Goal: Feedback & Contribution: Leave review/rating

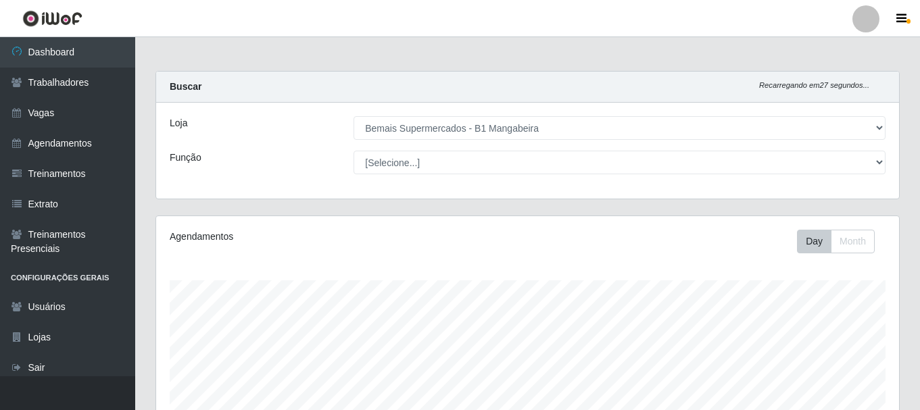
select select "403"
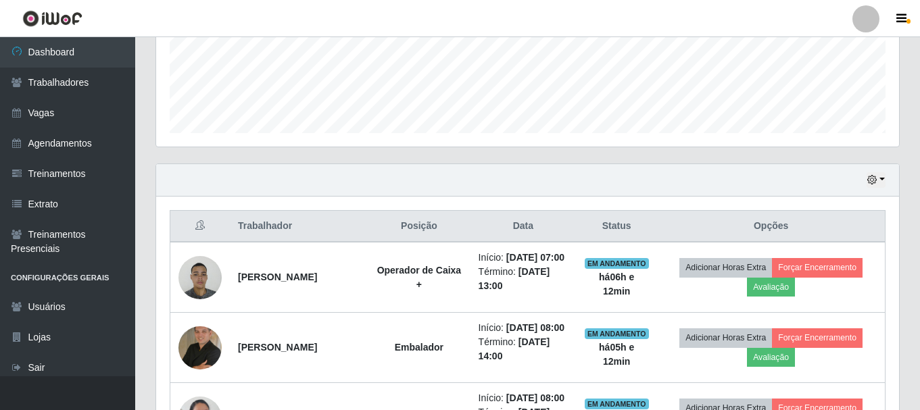
scroll to position [473, 0]
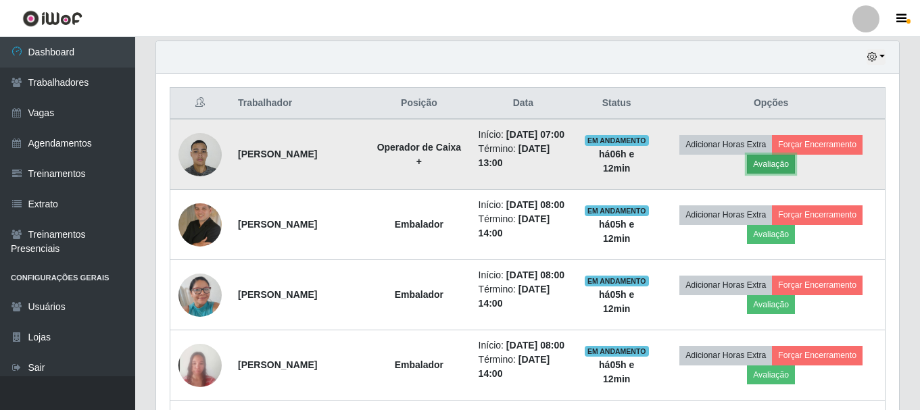
click at [790, 174] on button "Avaliação" at bounding box center [771, 164] width 48 height 19
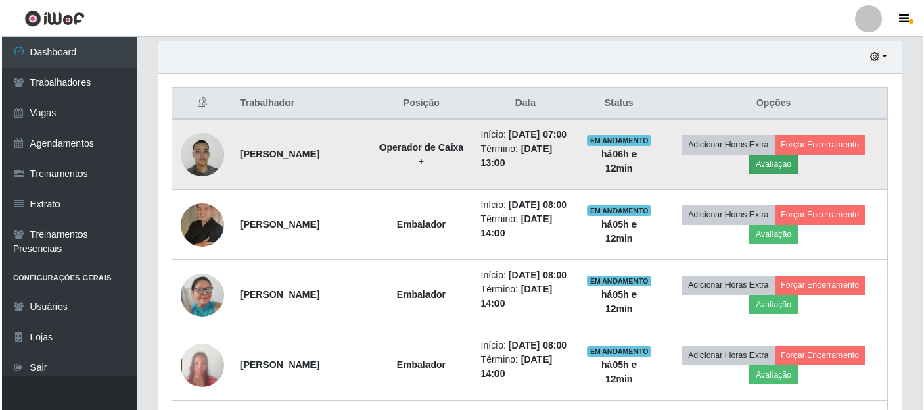
scroll to position [281, 736]
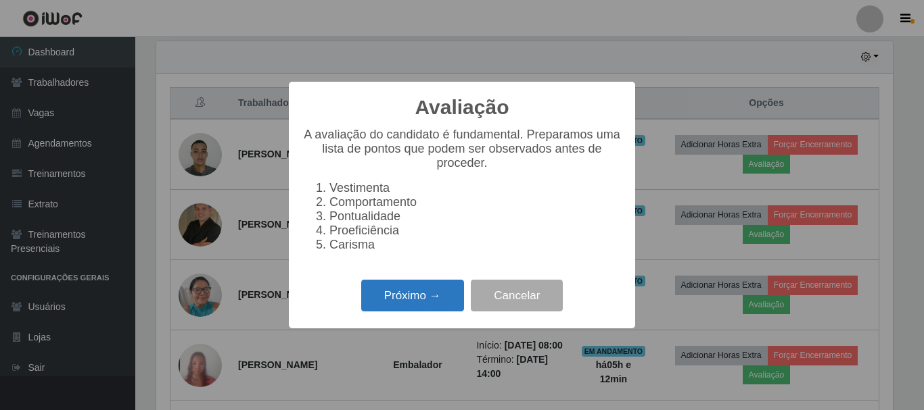
click at [402, 300] on button "Próximo →" at bounding box center [412, 296] width 103 height 32
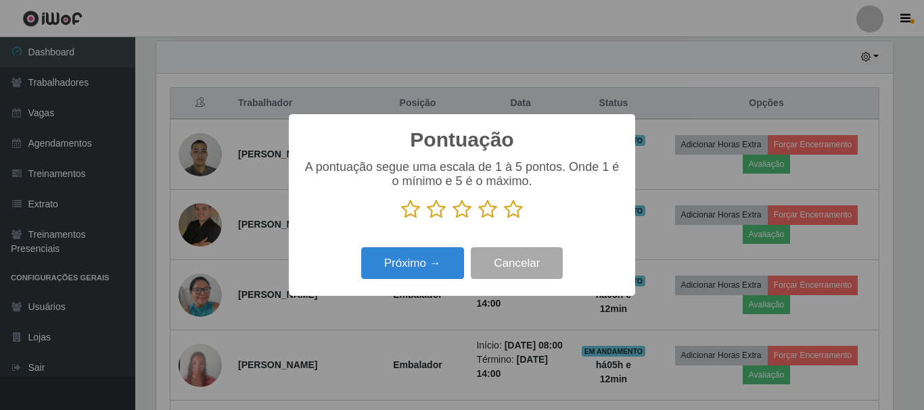
scroll to position [675931, 675475]
click at [513, 216] on icon at bounding box center [513, 209] width 19 height 20
click at [504, 220] on input "radio" at bounding box center [504, 220] width 0 height 0
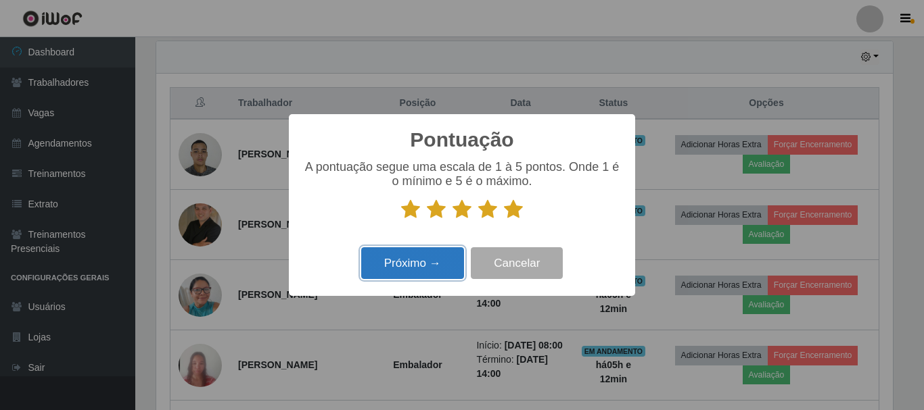
click at [435, 262] on button "Próximo →" at bounding box center [412, 263] width 103 height 32
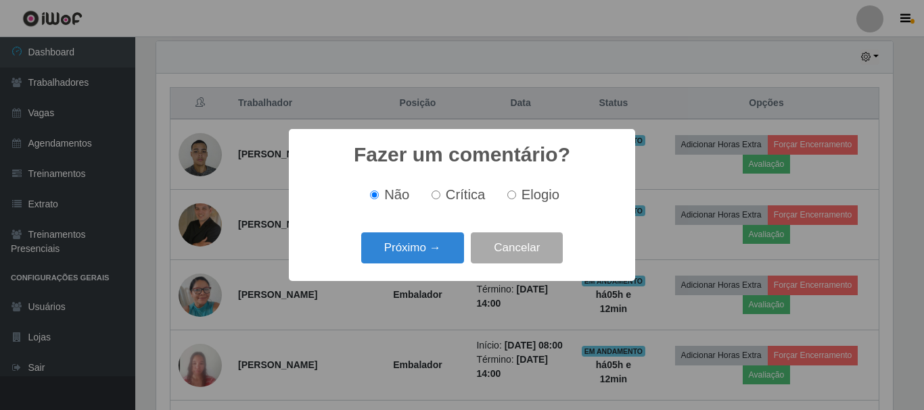
click at [512, 195] on input "Elogio" at bounding box center [511, 195] width 9 height 9
radio input "true"
click at [417, 252] on button "Próximo →" at bounding box center [412, 249] width 103 height 32
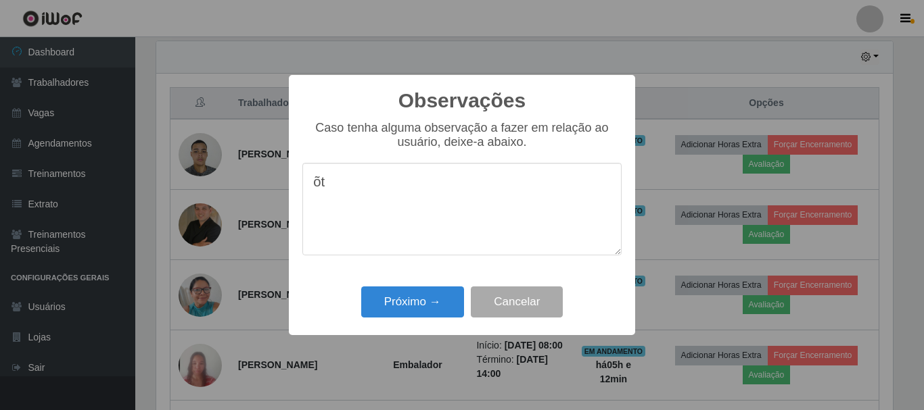
type textarea "õ"
type textarea "otimo"
click at [411, 304] on button "Próximo →" at bounding box center [412, 303] width 103 height 32
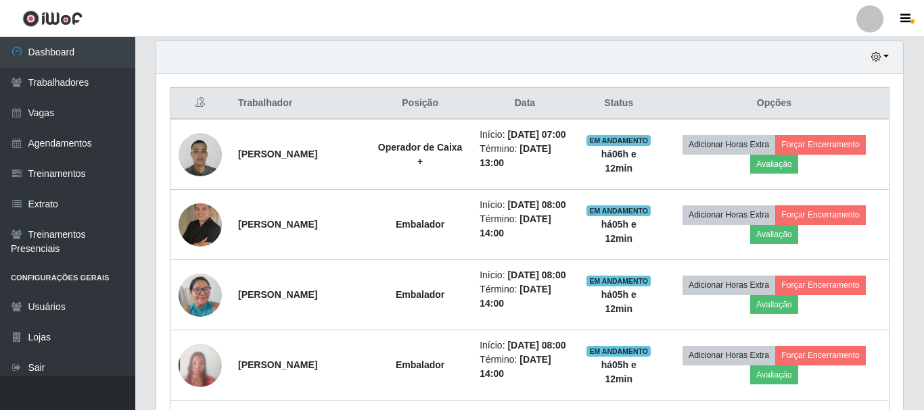
scroll to position [281, 743]
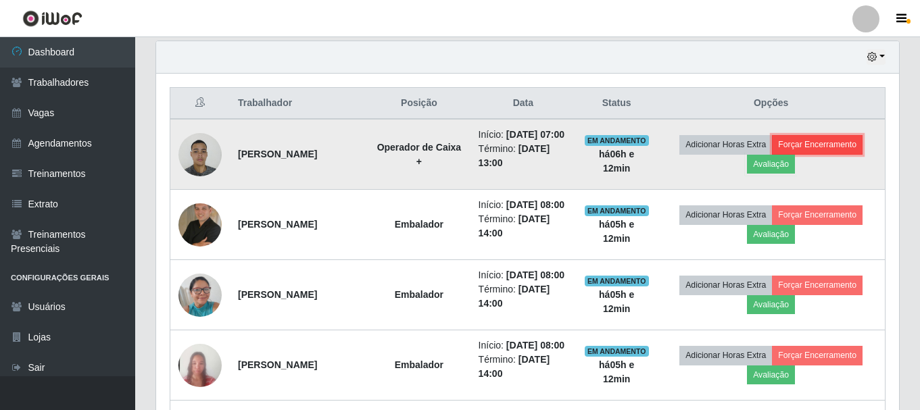
click at [819, 150] on button "Forçar Encerramento" at bounding box center [817, 144] width 91 height 19
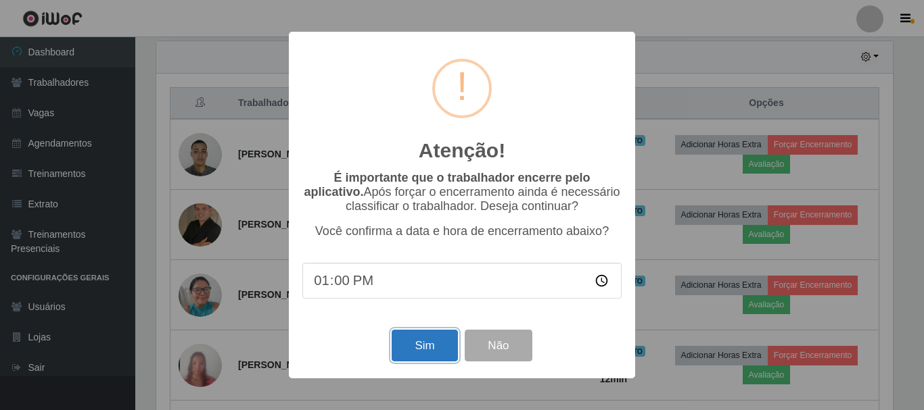
click at [420, 348] on button "Sim" at bounding box center [425, 346] width 66 height 32
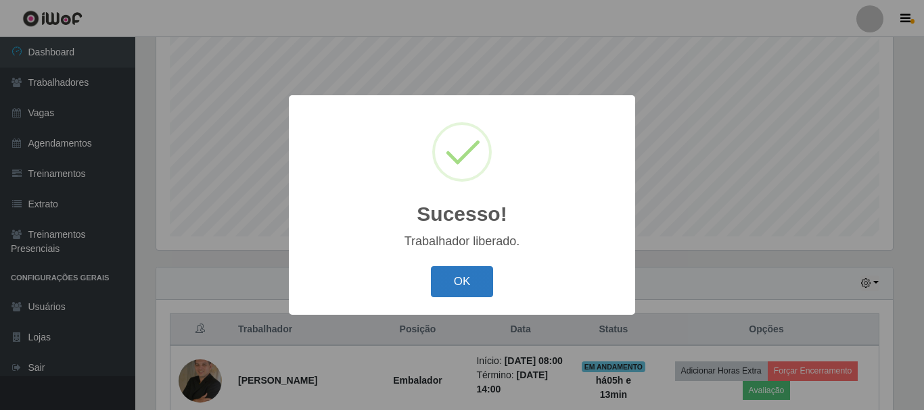
click at [465, 290] on button "OK" at bounding box center [462, 282] width 63 height 32
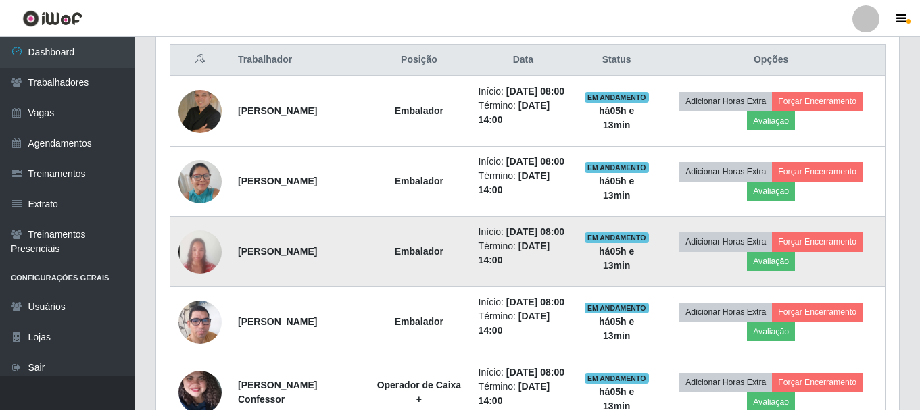
scroll to position [517, 0]
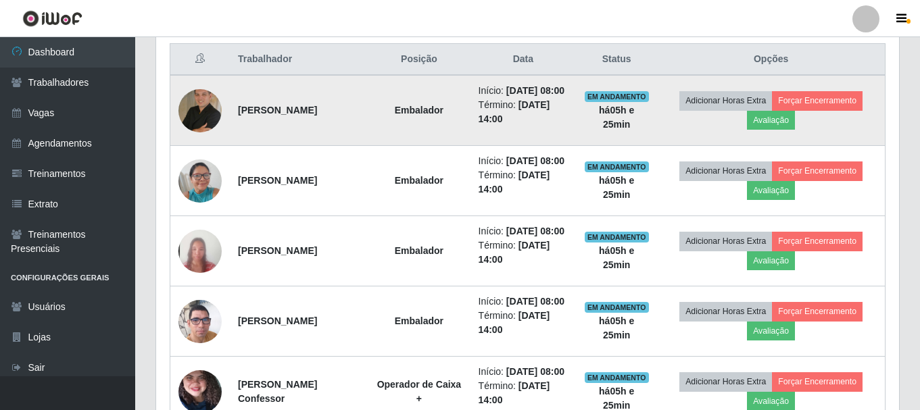
click at [199, 110] on img at bounding box center [200, 110] width 43 height 43
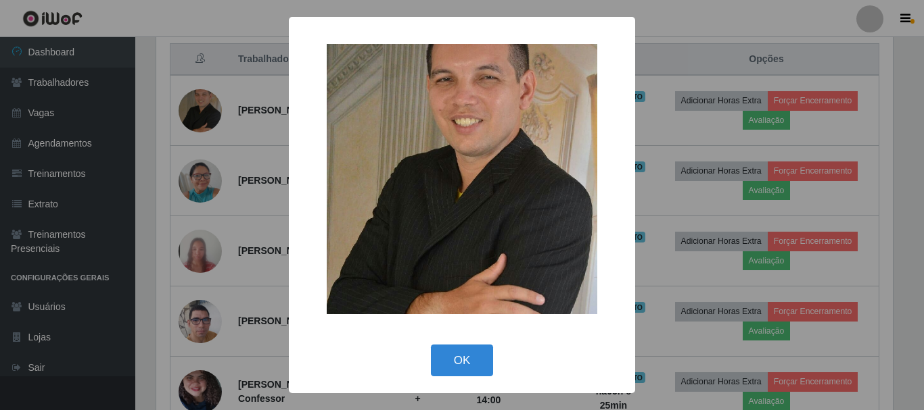
click at [711, 10] on div "× OK Cancel" at bounding box center [462, 205] width 924 height 410
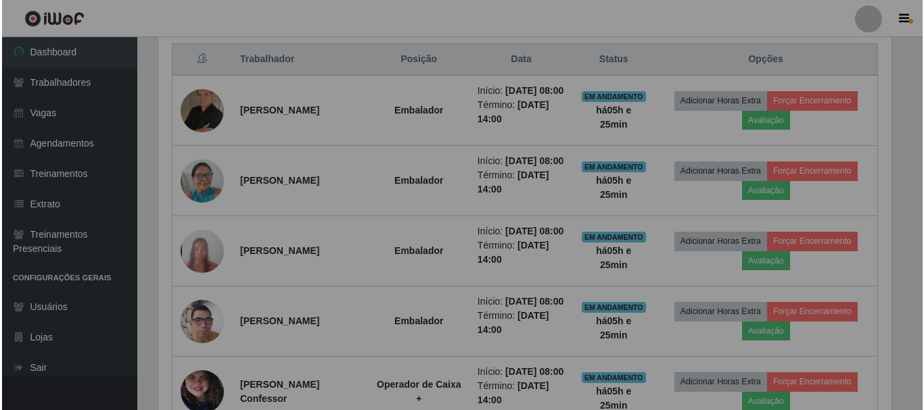
scroll to position [281, 743]
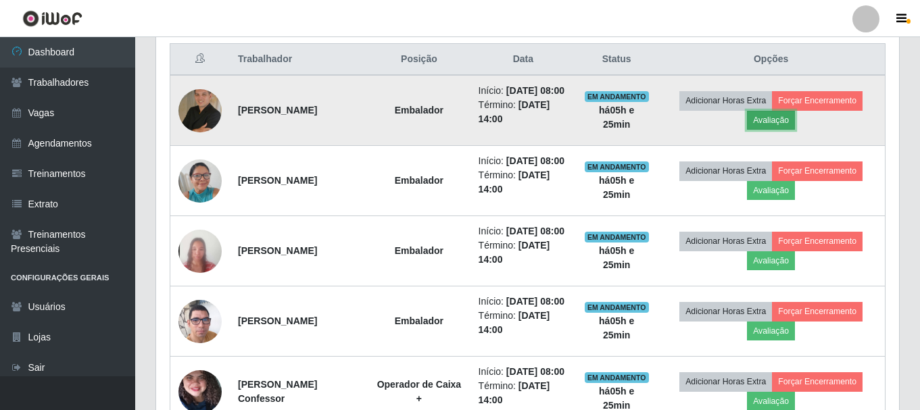
click at [779, 130] on button "Avaliação" at bounding box center [771, 120] width 48 height 19
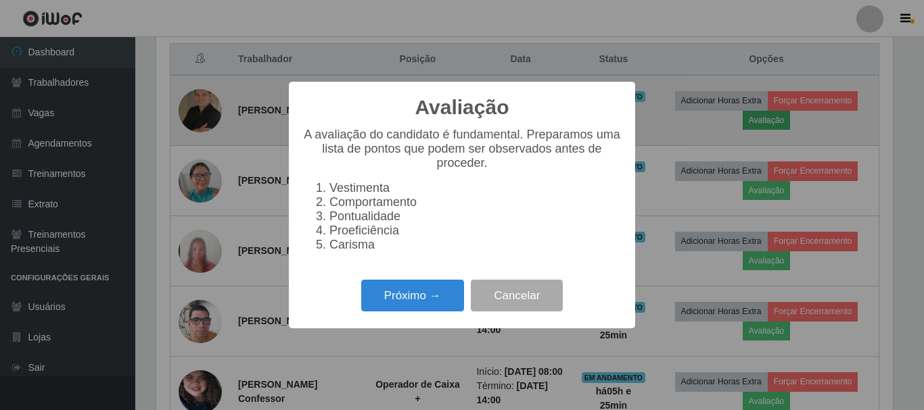
scroll to position [281, 736]
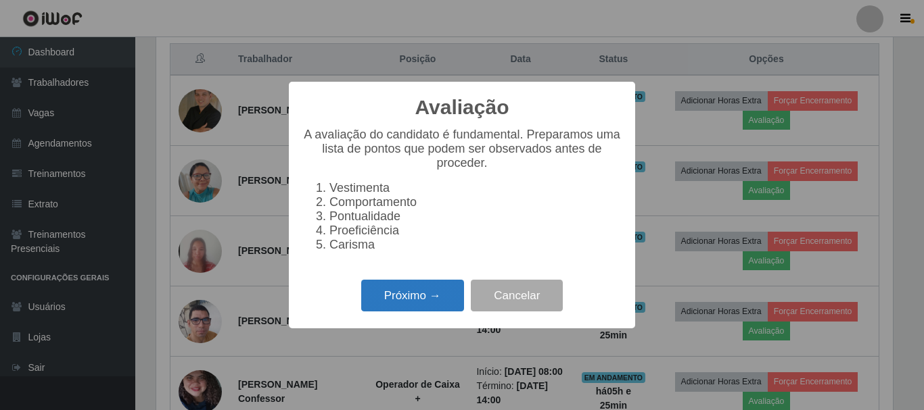
click at [411, 308] on button "Próximo →" at bounding box center [412, 296] width 103 height 32
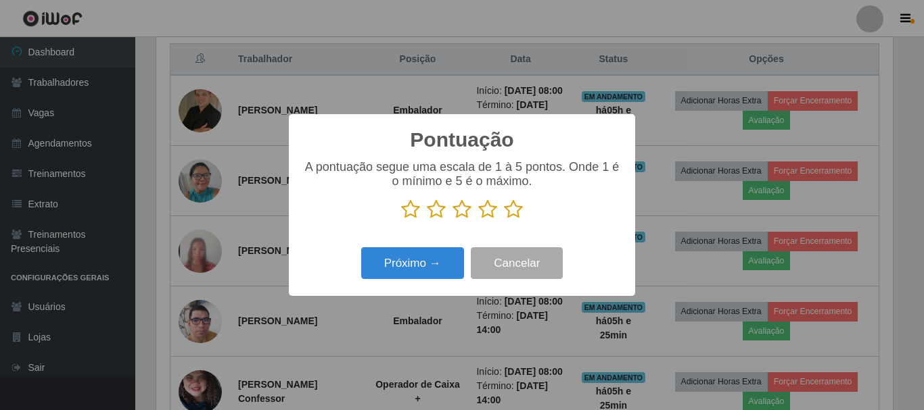
click at [489, 212] on icon at bounding box center [487, 209] width 19 height 20
click at [478, 220] on input "radio" at bounding box center [478, 220] width 0 height 0
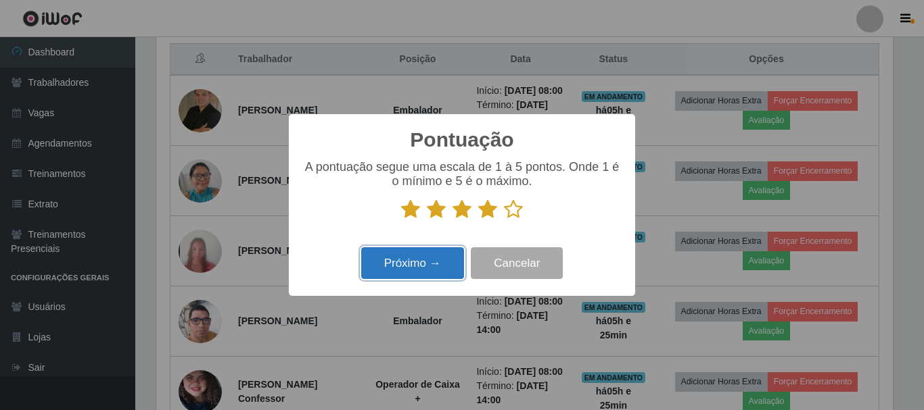
click at [430, 268] on button "Próximo →" at bounding box center [412, 263] width 103 height 32
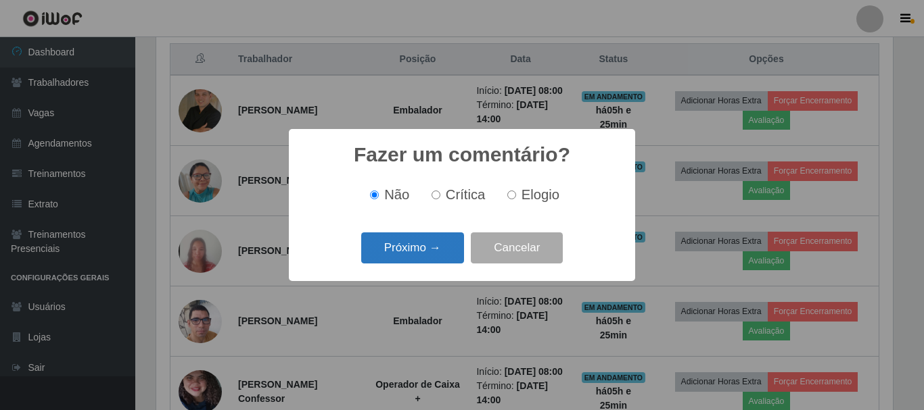
click at [446, 244] on button "Próximo →" at bounding box center [412, 249] width 103 height 32
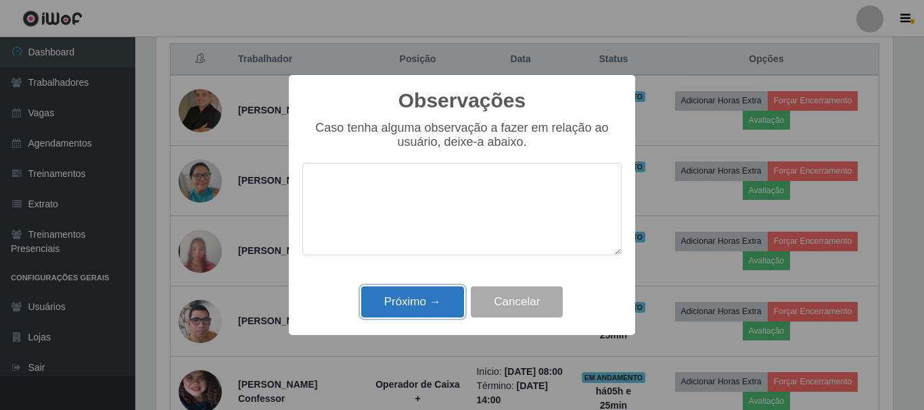
click at [433, 308] on button "Próximo →" at bounding box center [412, 303] width 103 height 32
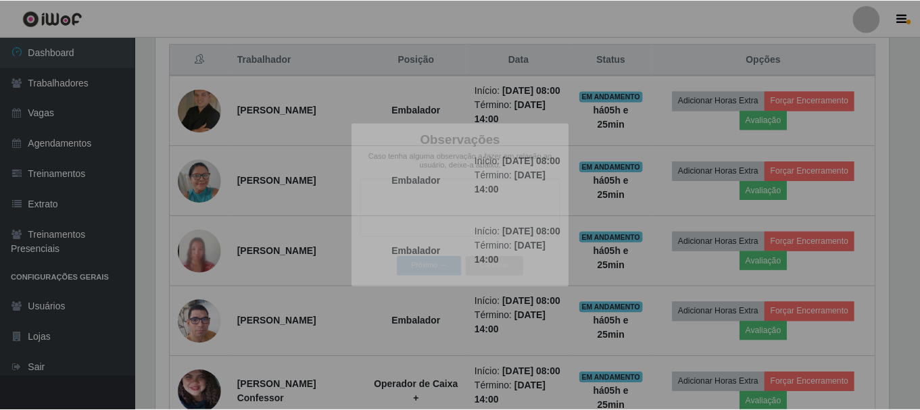
scroll to position [281, 743]
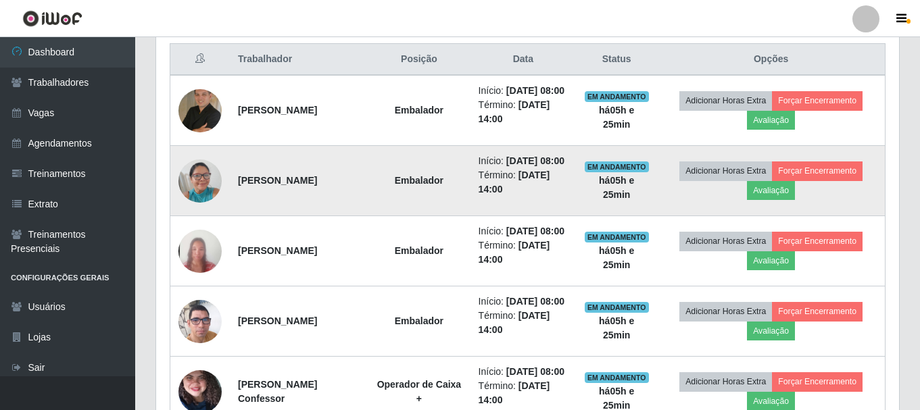
click at [202, 204] on img at bounding box center [200, 180] width 43 height 57
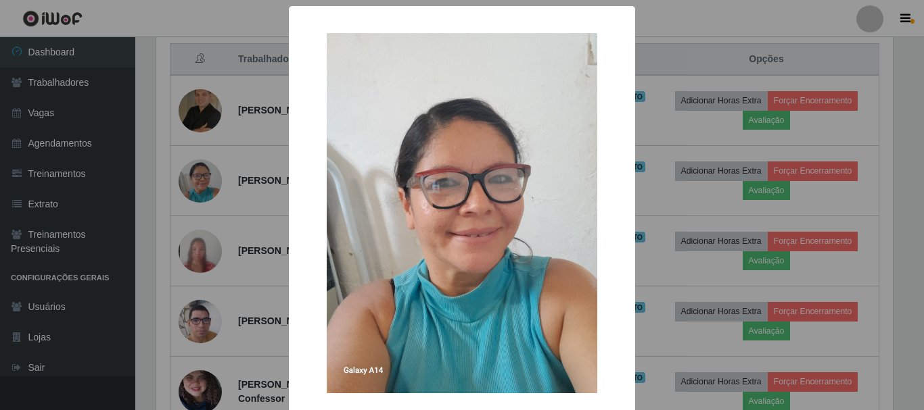
click at [665, 22] on div "× OK Cancel" at bounding box center [462, 205] width 924 height 410
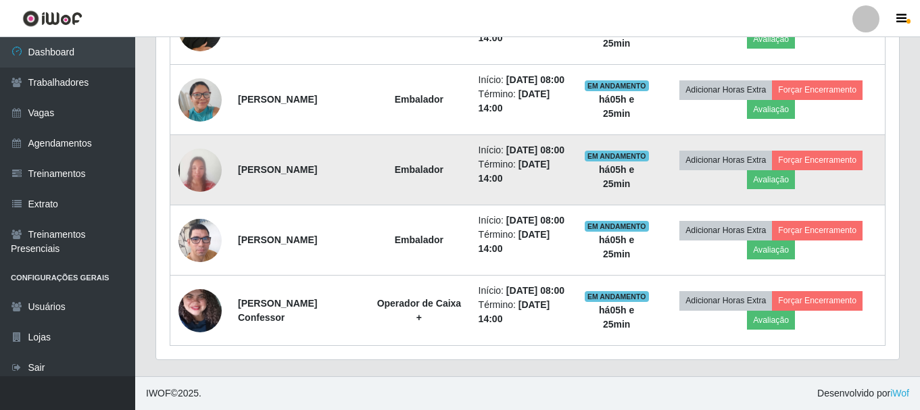
scroll to position [669, 0]
click at [198, 147] on img at bounding box center [200, 170] width 43 height 94
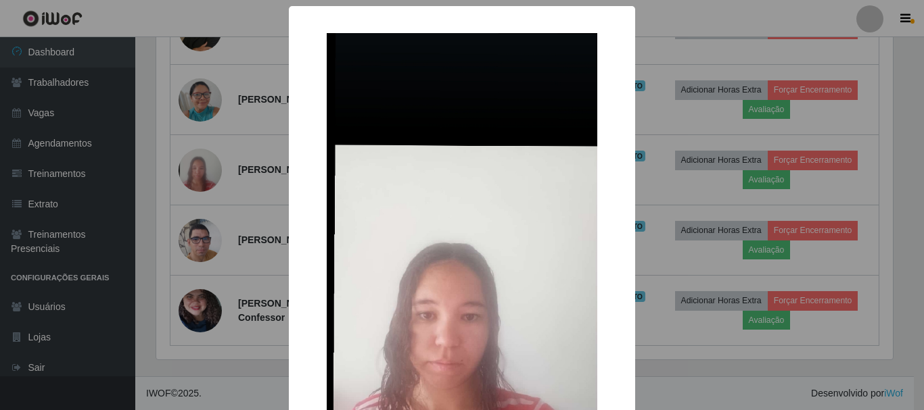
click at [298, 15] on div "× OK Cancel" at bounding box center [462, 352] width 346 height 692
drag, startPoint x: 309, startPoint y: 17, endPoint x: 329, endPoint y: 14, distance: 20.6
click at [319, 16] on div "× OK Cancel" at bounding box center [462, 205] width 924 height 410
drag, startPoint x: 594, startPoint y: 11, endPoint x: 634, endPoint y: 8, distance: 40.0
click at [601, 11] on div "× OK Cancel" at bounding box center [462, 352] width 346 height 692
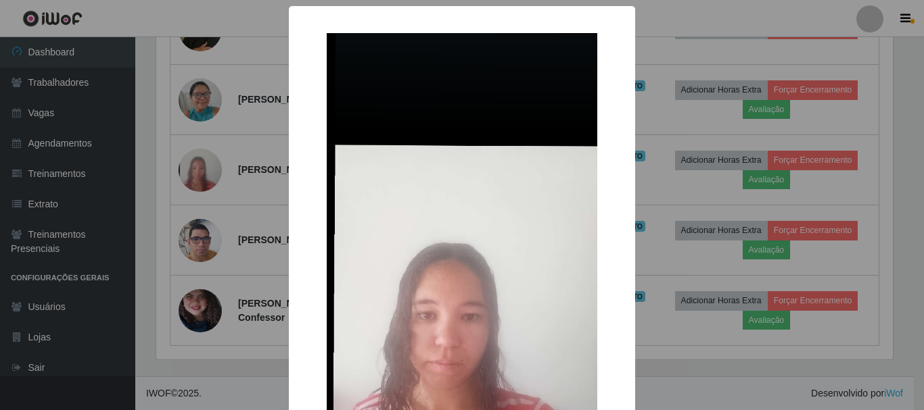
click at [676, 7] on div "× OK Cancel" at bounding box center [462, 205] width 924 height 410
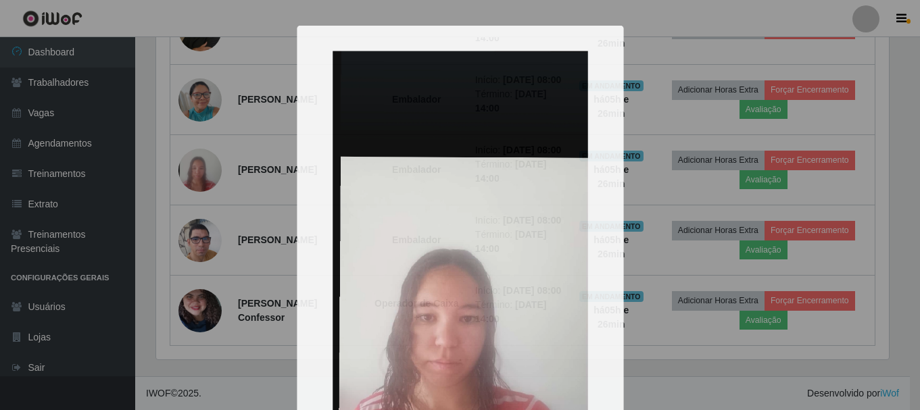
scroll to position [281, 743]
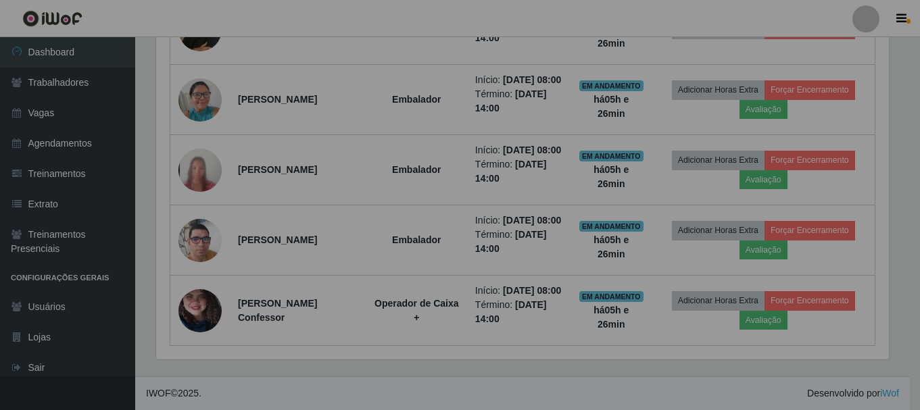
click at [677, 7] on header "Perfil Alterar Senha Sair" at bounding box center [460, 18] width 920 height 37
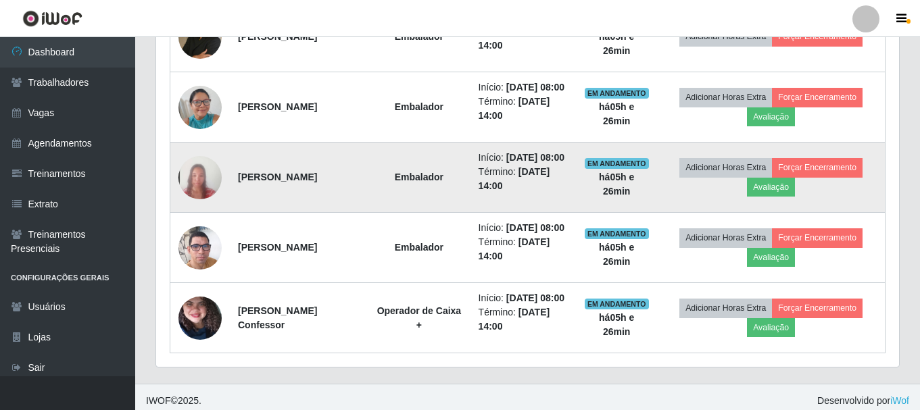
scroll to position [602, 0]
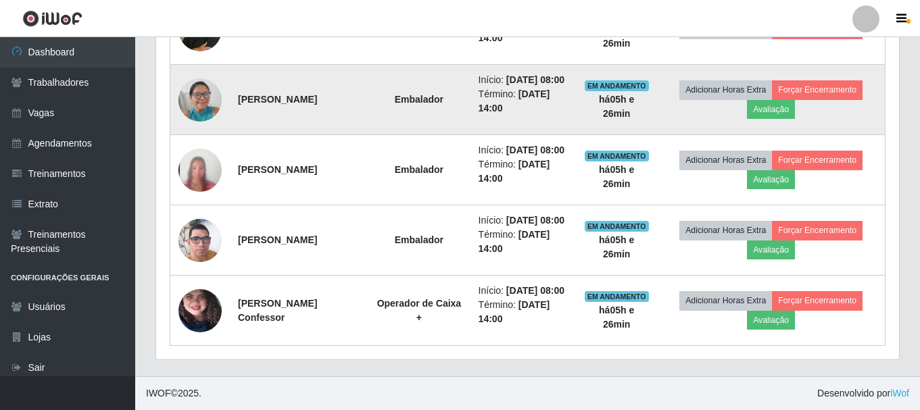
click at [202, 112] on img at bounding box center [200, 99] width 43 height 57
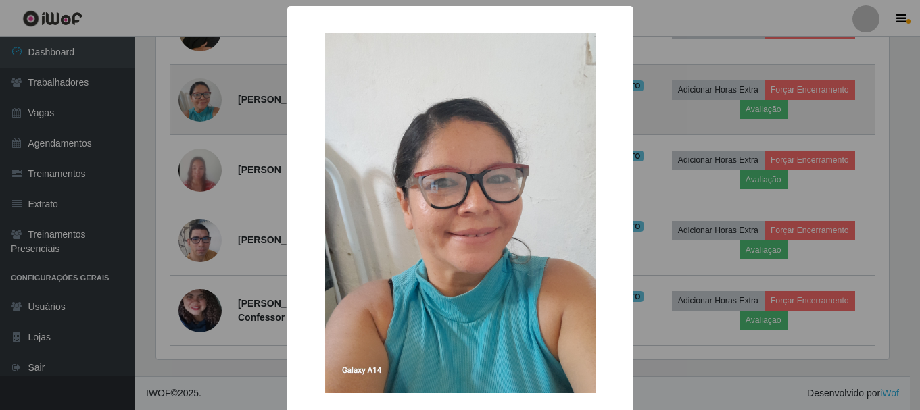
scroll to position [281, 736]
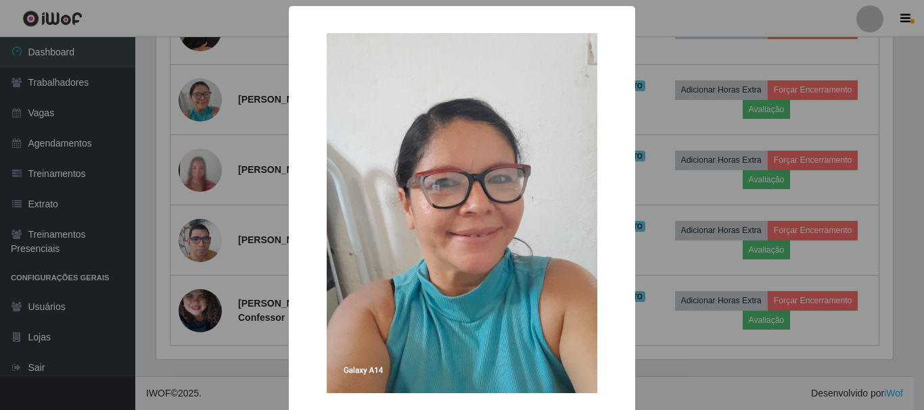
click at [348, 15] on div "× OK Cancel" at bounding box center [462, 239] width 346 height 467
click at [494, 20] on div "×" at bounding box center [461, 213] width 319 height 387
click at [489, 16] on div "× OK Cancel" at bounding box center [462, 239] width 346 height 467
click at [596, 24] on div "×" at bounding box center [461, 213] width 319 height 387
click at [419, 68] on img at bounding box center [462, 213] width 270 height 360
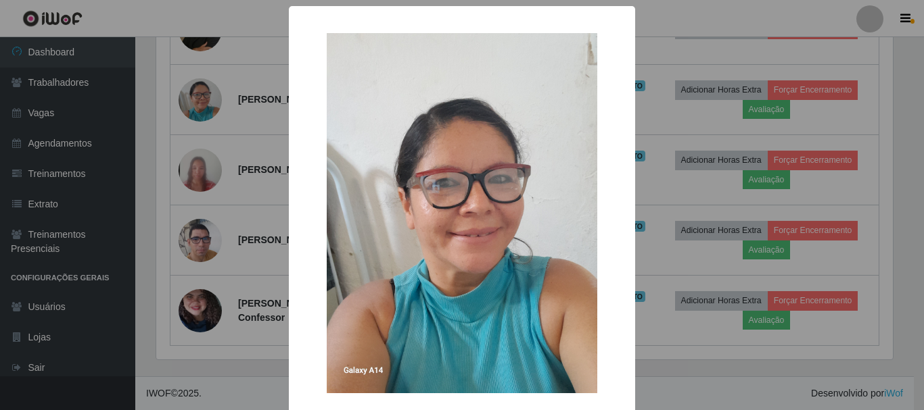
click at [227, 58] on div "× OK Cancel" at bounding box center [462, 205] width 924 height 410
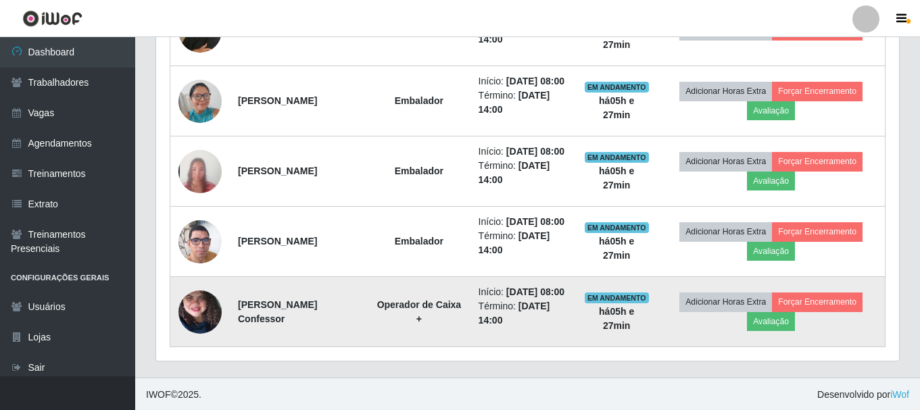
scroll to position [669, 0]
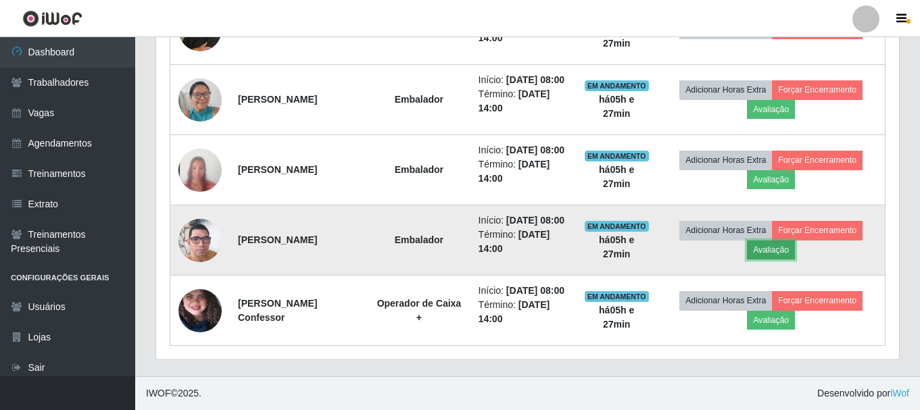
click at [776, 241] on button "Avaliação" at bounding box center [771, 250] width 48 height 19
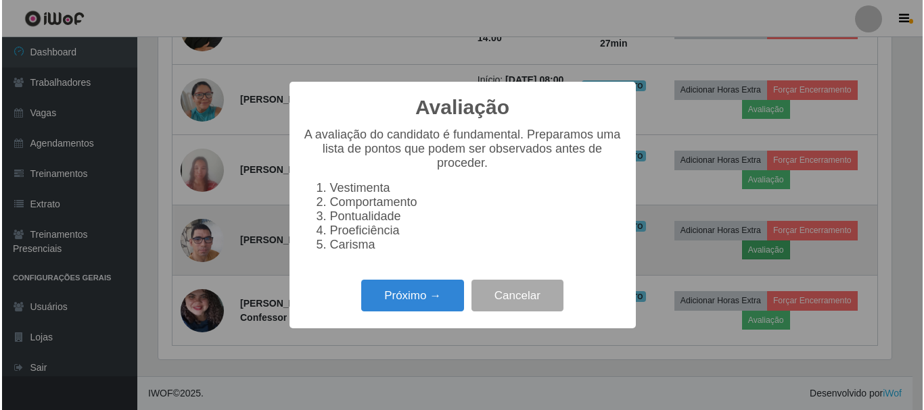
scroll to position [281, 736]
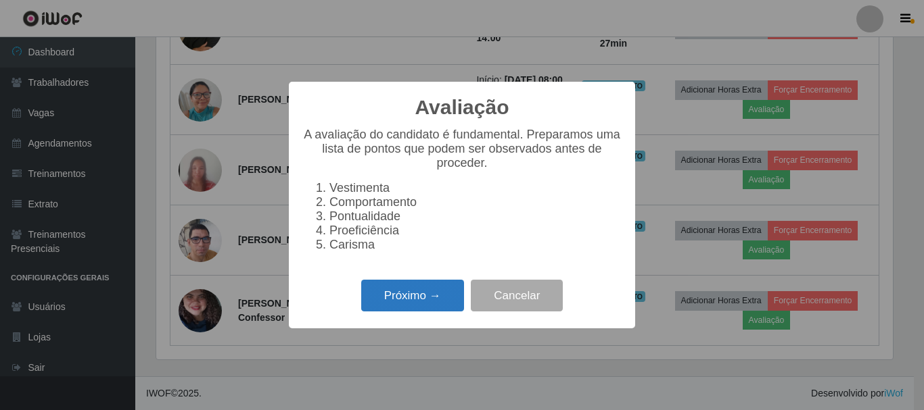
click at [434, 302] on button "Próximo →" at bounding box center [412, 296] width 103 height 32
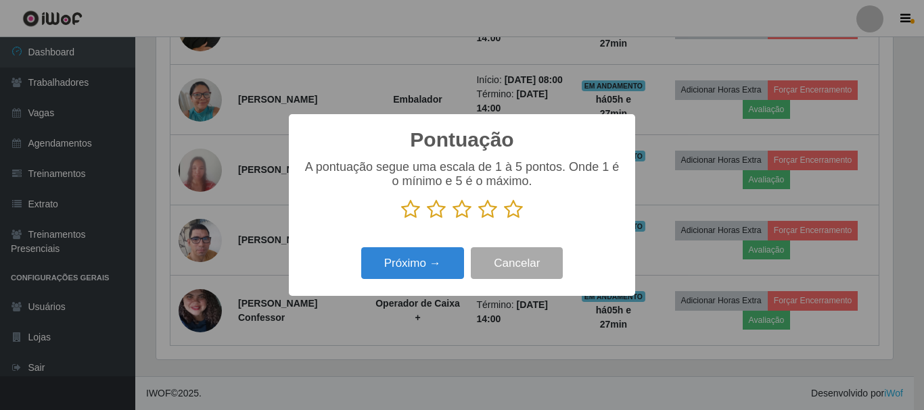
click at [488, 212] on icon at bounding box center [487, 209] width 19 height 20
click at [478, 220] on input "radio" at bounding box center [478, 220] width 0 height 0
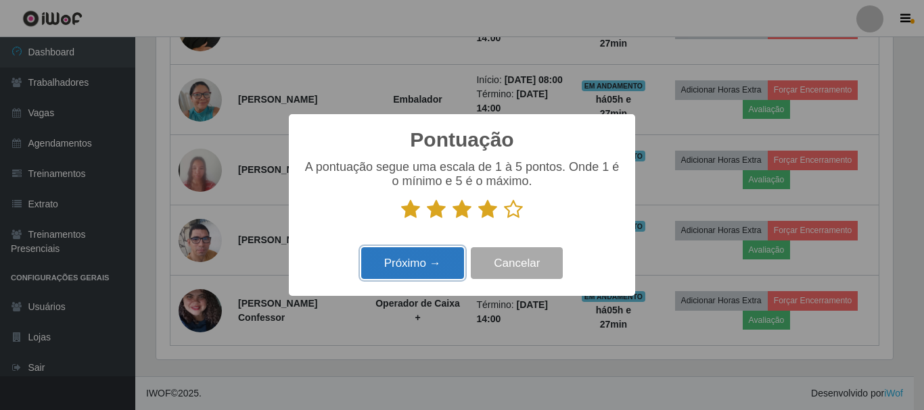
click at [427, 267] on button "Próximo →" at bounding box center [412, 263] width 103 height 32
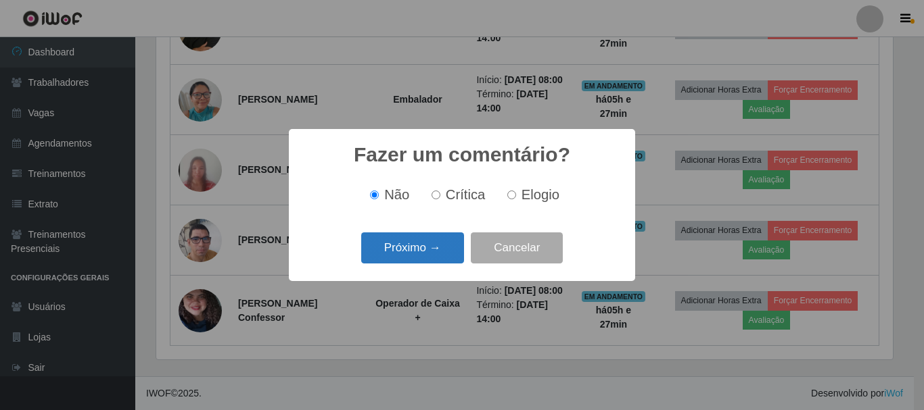
click at [435, 245] on button "Próximo →" at bounding box center [412, 249] width 103 height 32
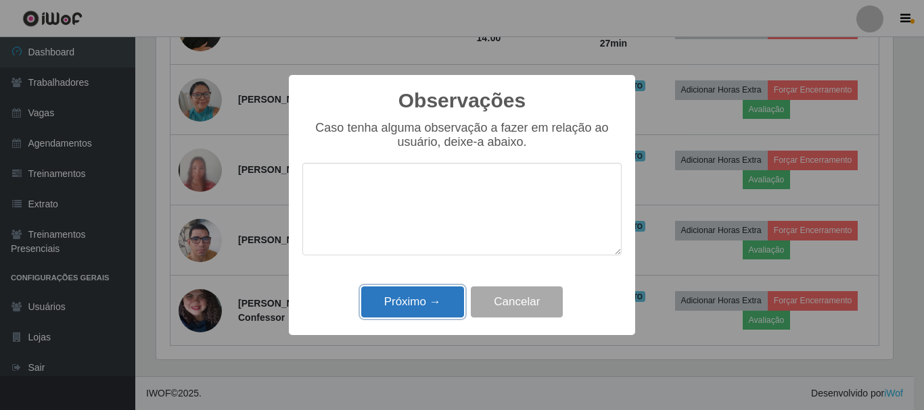
click at [427, 300] on button "Próximo →" at bounding box center [412, 303] width 103 height 32
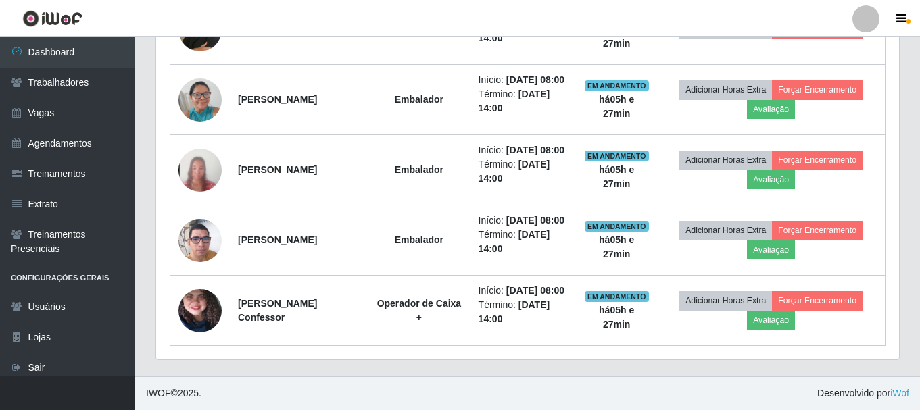
scroll to position [281, 743]
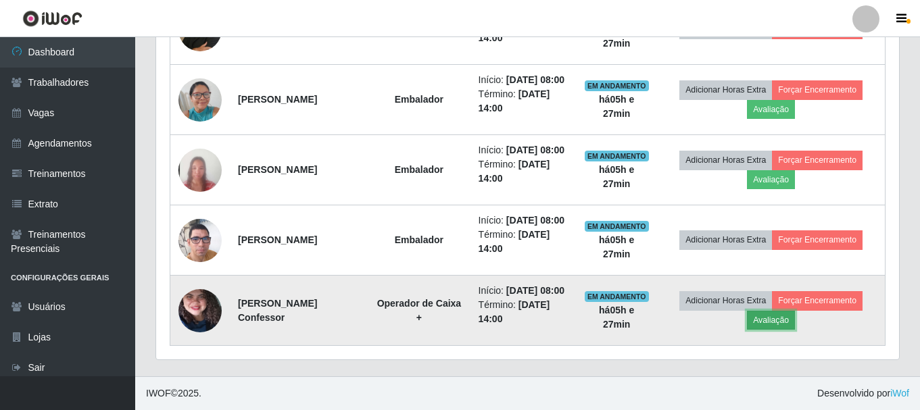
click at [770, 311] on button "Avaliação" at bounding box center [771, 320] width 48 height 19
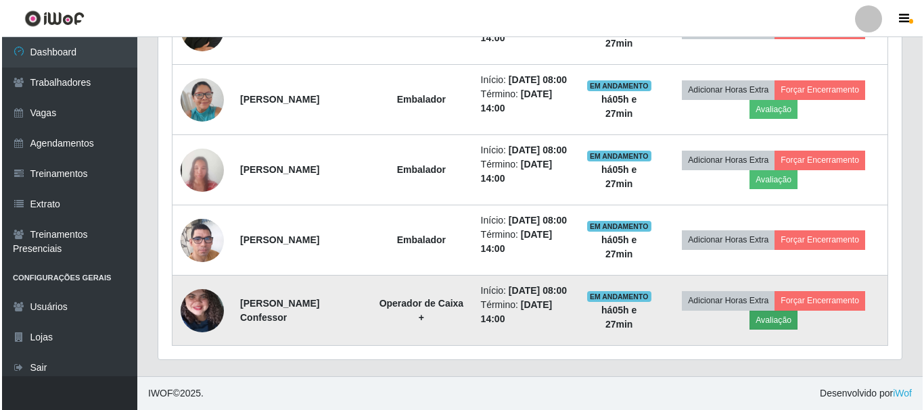
scroll to position [281, 736]
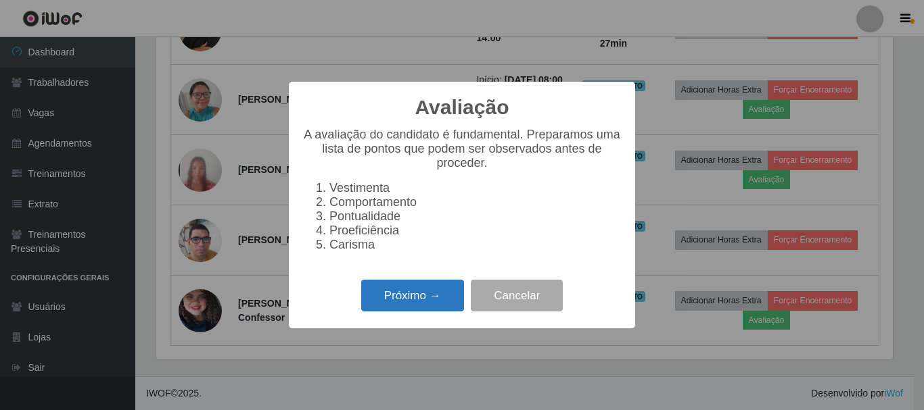
click at [416, 298] on button "Próximo →" at bounding box center [412, 296] width 103 height 32
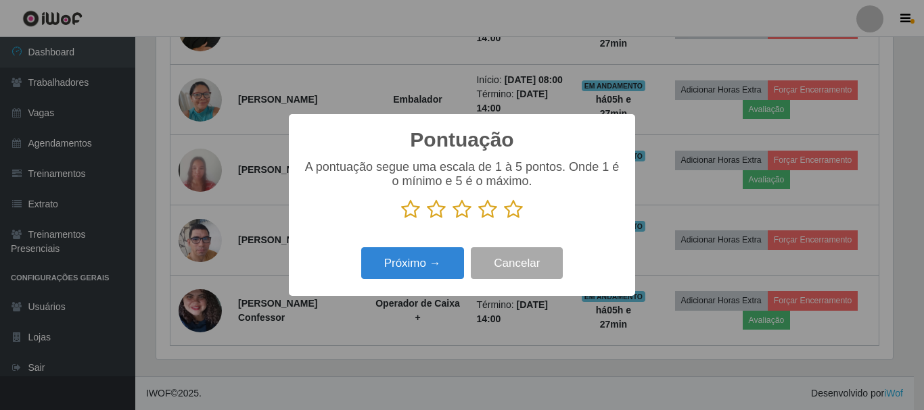
scroll to position [675931, 675475]
click at [516, 214] on icon at bounding box center [513, 209] width 19 height 20
click at [504, 220] on input "radio" at bounding box center [504, 220] width 0 height 0
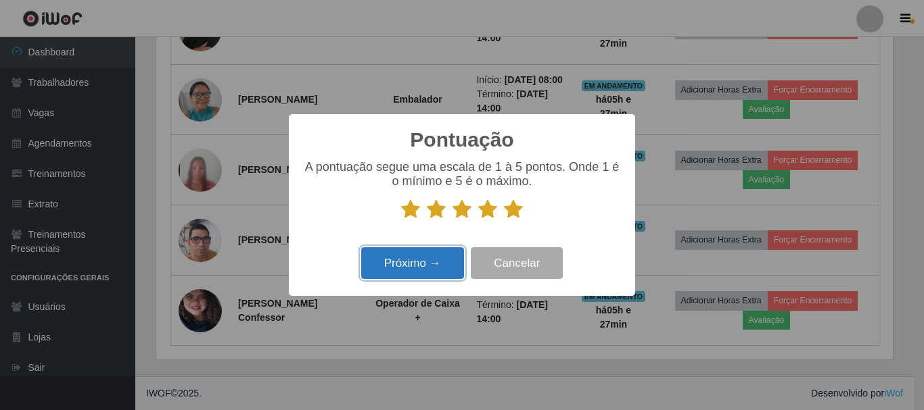
click at [433, 265] on button "Próximo →" at bounding box center [412, 263] width 103 height 32
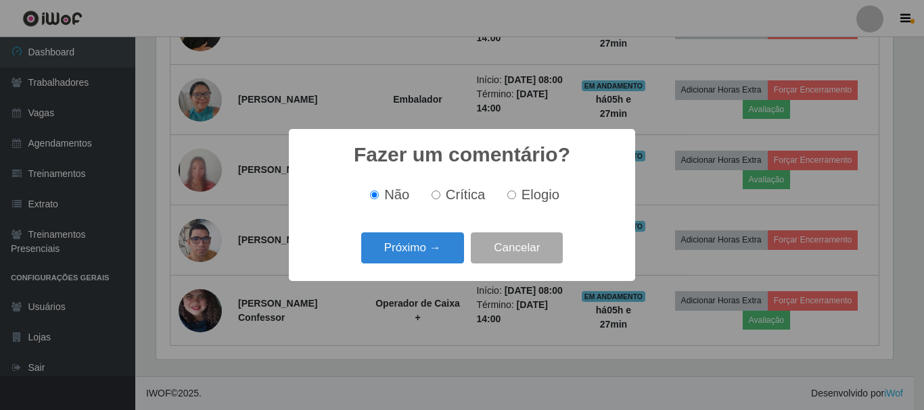
click at [509, 195] on input "Elogio" at bounding box center [511, 195] width 9 height 9
radio input "true"
click at [432, 252] on button "Próximo →" at bounding box center [412, 249] width 103 height 32
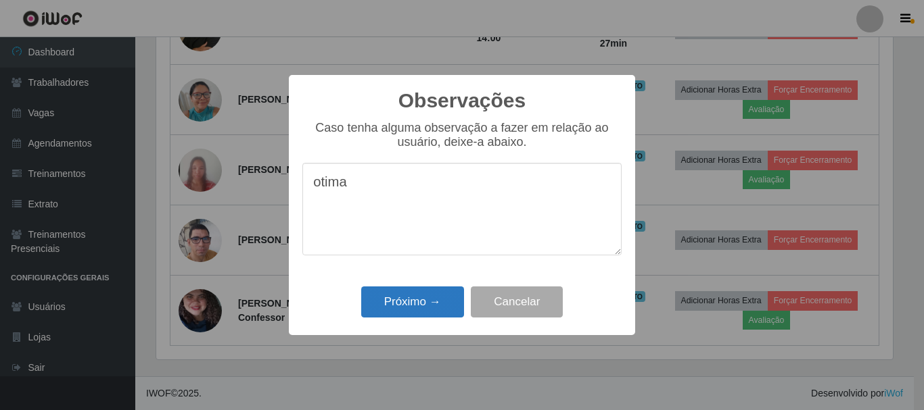
type textarea "otima"
click at [402, 304] on button "Próximo →" at bounding box center [412, 303] width 103 height 32
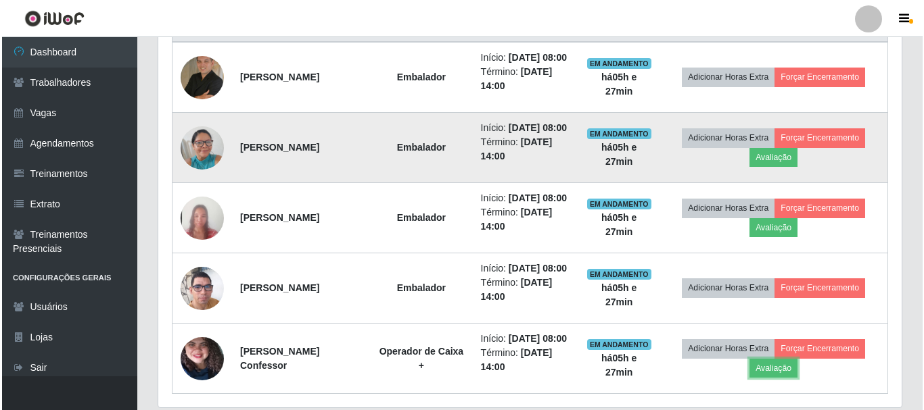
scroll to position [534, 0]
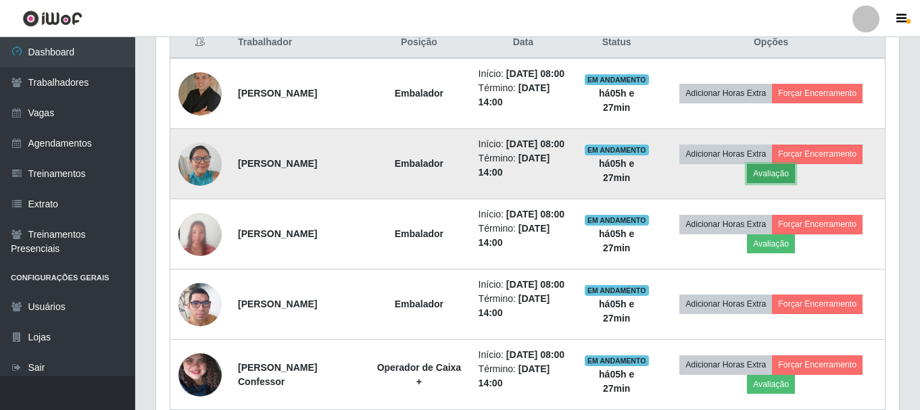
click at [761, 183] on button "Avaliação" at bounding box center [771, 173] width 48 height 19
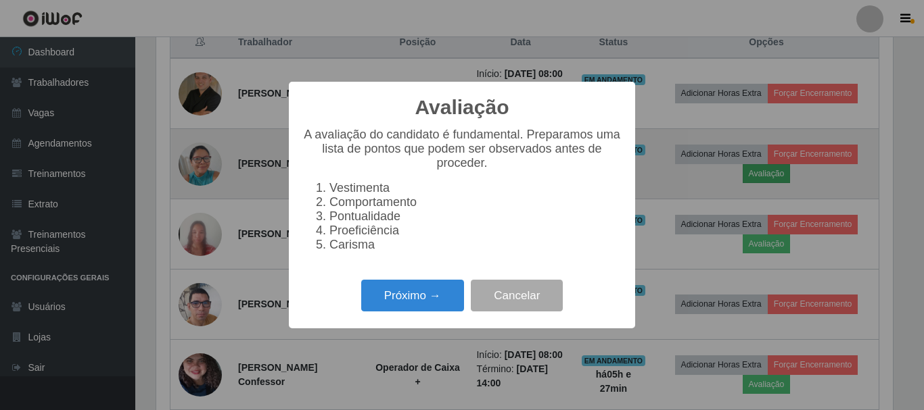
scroll to position [281, 736]
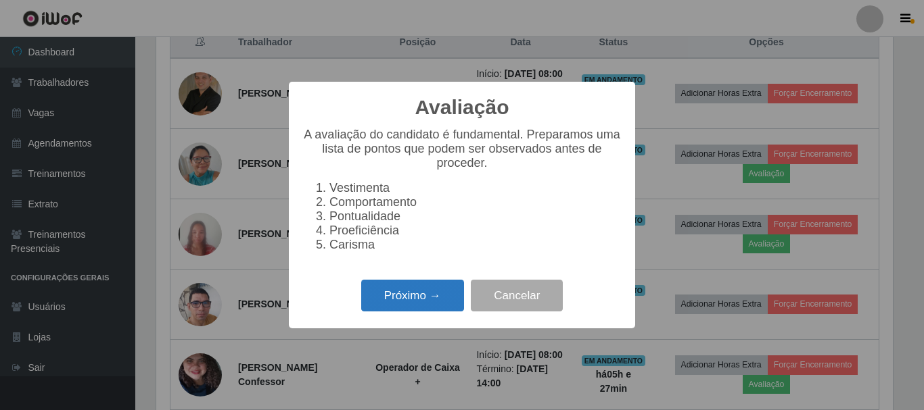
click at [396, 302] on button "Próximo →" at bounding box center [412, 296] width 103 height 32
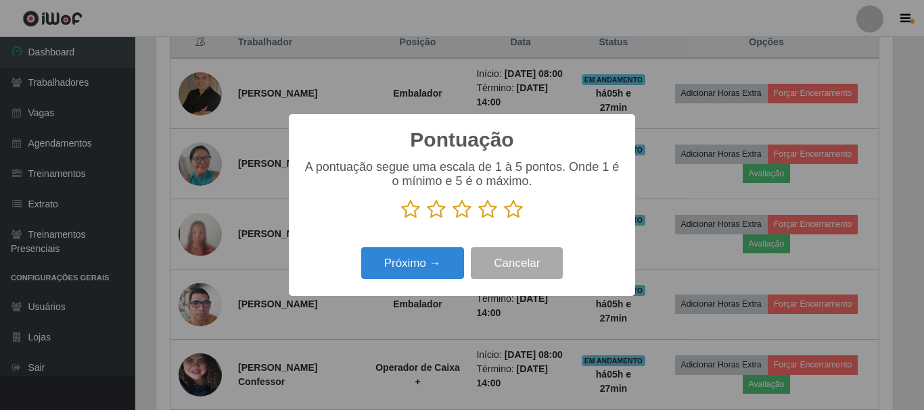
scroll to position [675931, 675475]
click at [490, 216] on icon at bounding box center [487, 209] width 19 height 20
click at [478, 220] on input "radio" at bounding box center [478, 220] width 0 height 0
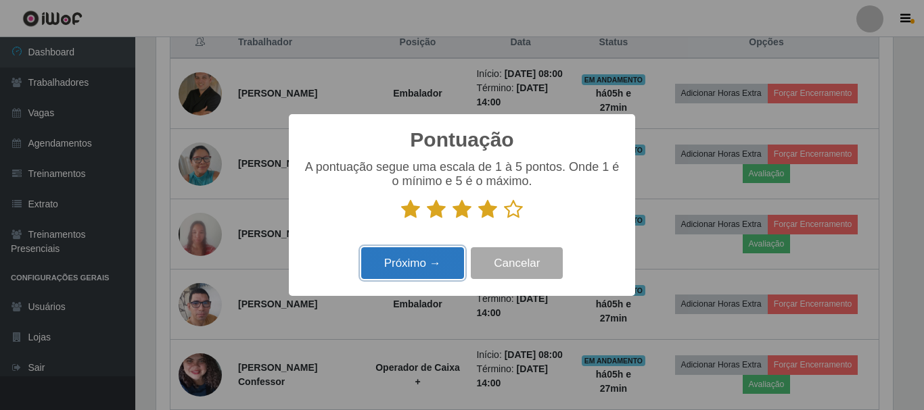
click at [439, 263] on button "Próximo →" at bounding box center [412, 263] width 103 height 32
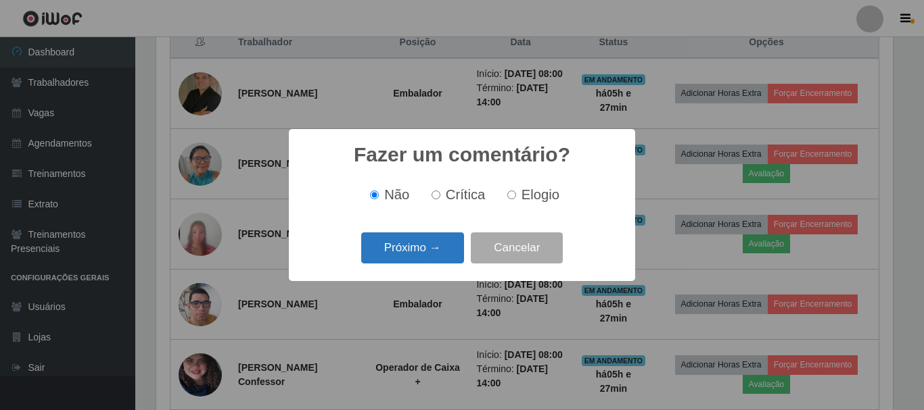
click at [422, 254] on button "Próximo →" at bounding box center [412, 249] width 103 height 32
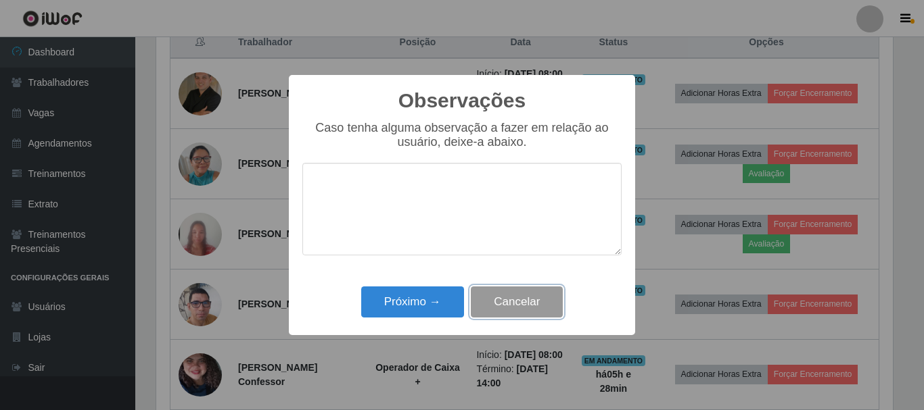
click at [511, 304] on button "Cancelar" at bounding box center [517, 303] width 92 height 32
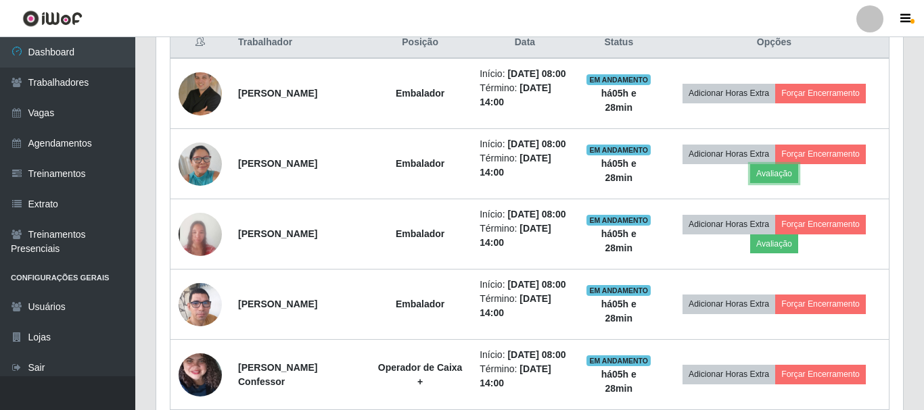
scroll to position [281, 743]
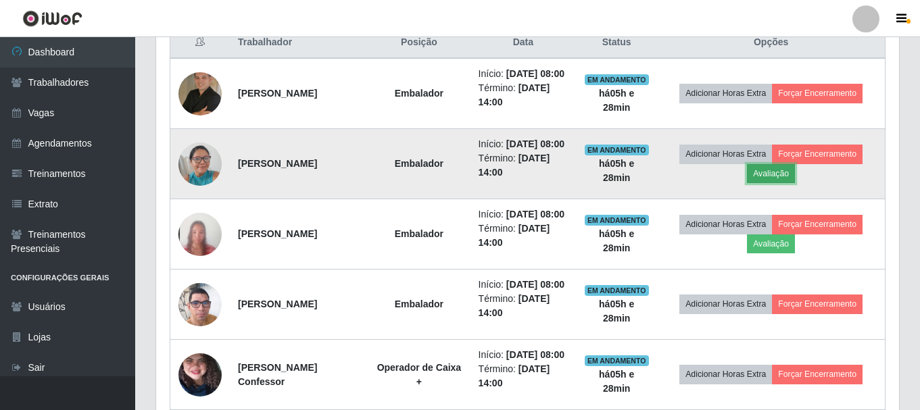
click at [775, 183] on button "Avaliação" at bounding box center [771, 173] width 48 height 19
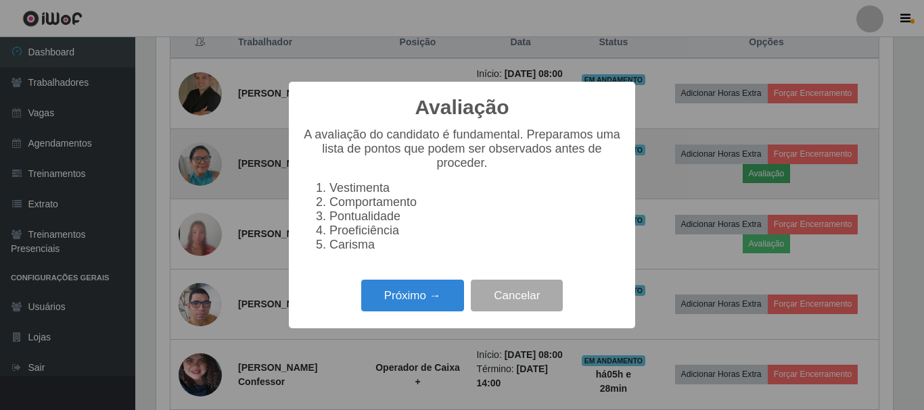
scroll to position [281, 736]
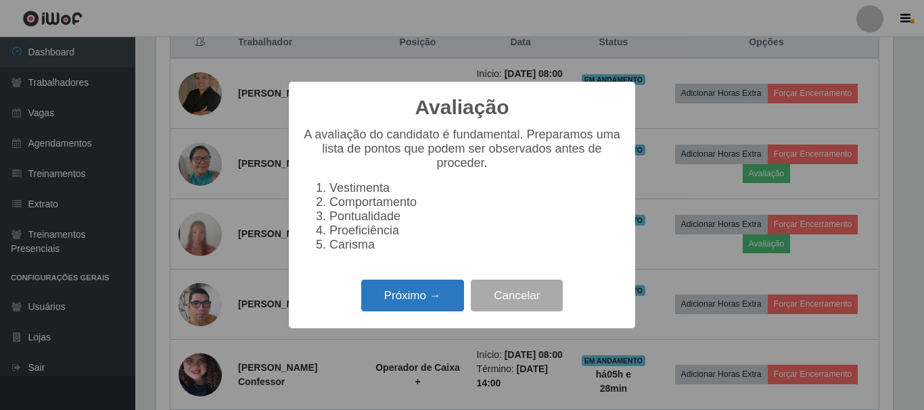
click at [434, 303] on button "Próximo →" at bounding box center [412, 296] width 103 height 32
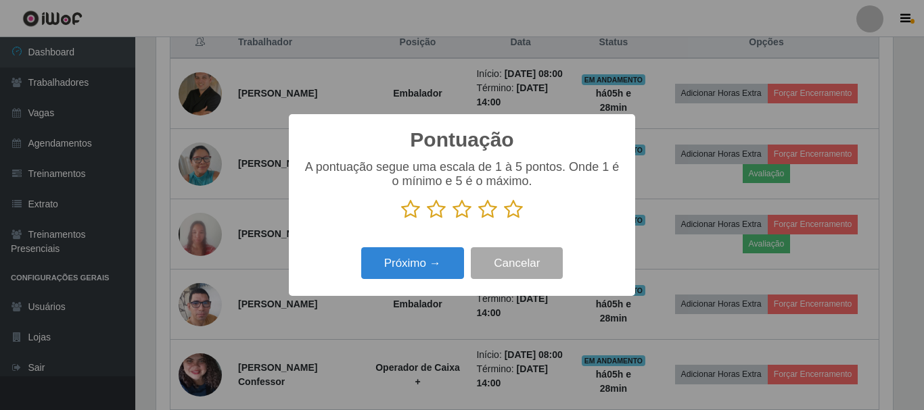
click at [492, 210] on icon at bounding box center [487, 209] width 19 height 20
click at [478, 220] on input "radio" at bounding box center [478, 220] width 0 height 0
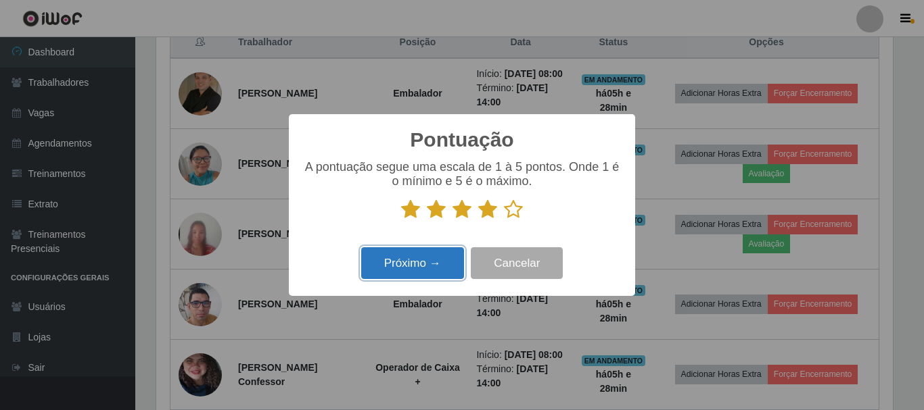
click at [433, 264] on button "Próximo →" at bounding box center [412, 263] width 103 height 32
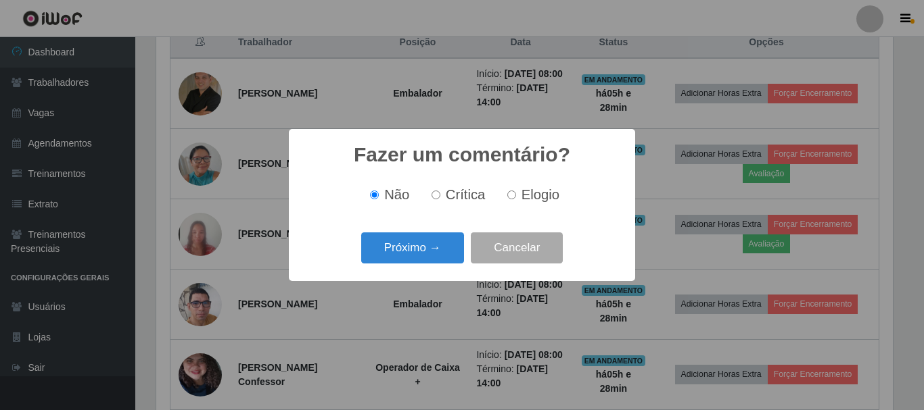
click at [440, 198] on input "Crítica" at bounding box center [435, 195] width 9 height 9
radio input "true"
click at [437, 245] on button "Próximo →" at bounding box center [412, 249] width 103 height 32
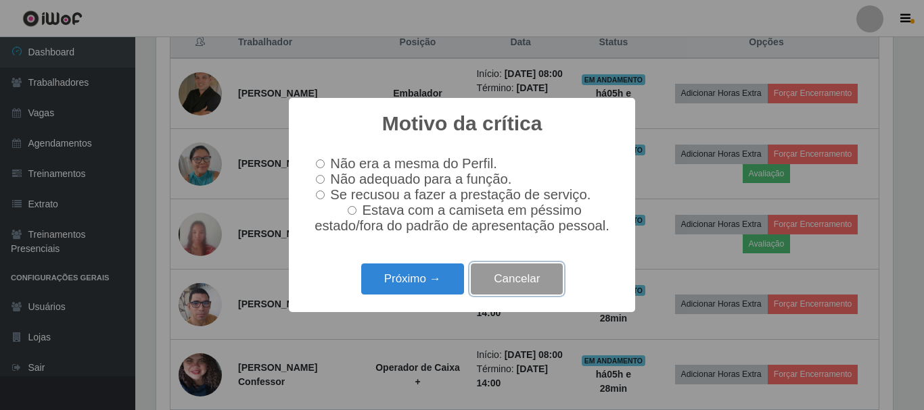
click at [511, 285] on button "Cancelar" at bounding box center [517, 280] width 92 height 32
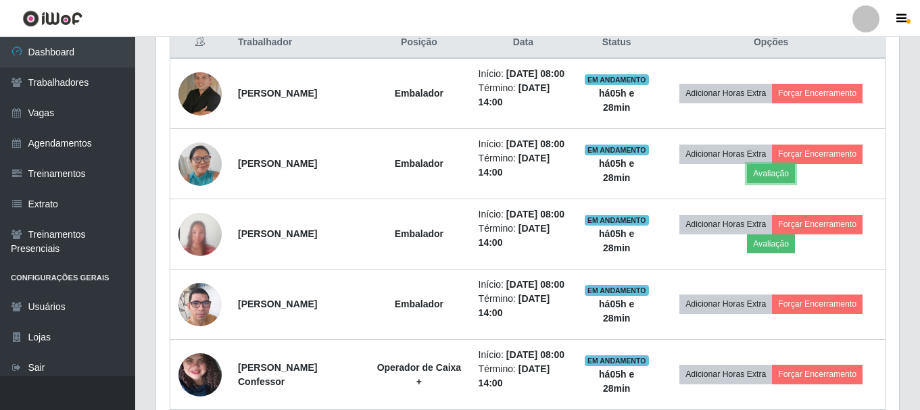
scroll to position [281, 743]
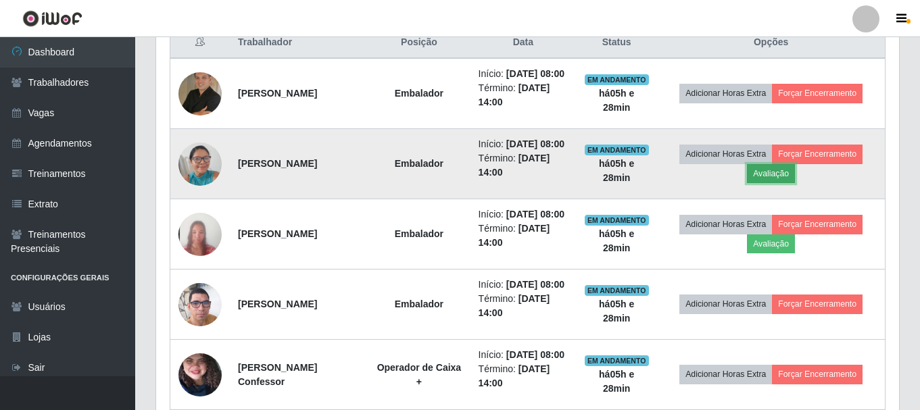
click at [775, 183] on button "Avaliação" at bounding box center [771, 173] width 48 height 19
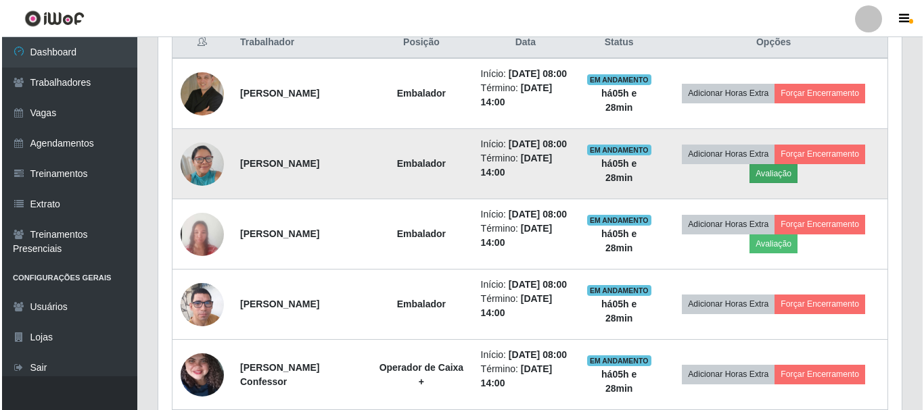
scroll to position [281, 736]
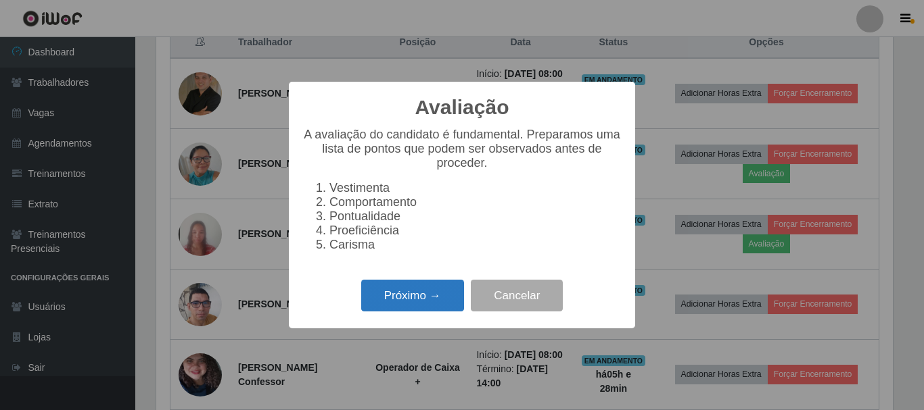
click at [408, 302] on button "Próximo →" at bounding box center [412, 296] width 103 height 32
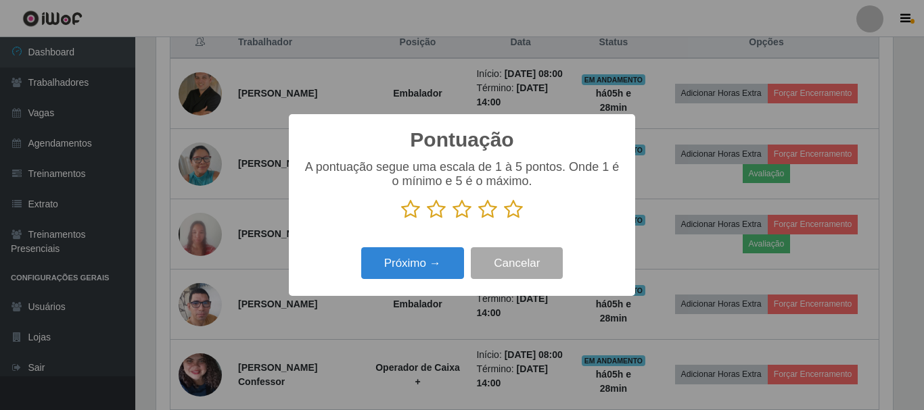
click at [487, 209] on icon at bounding box center [487, 209] width 19 height 20
click at [478, 220] on input "radio" at bounding box center [478, 220] width 0 height 0
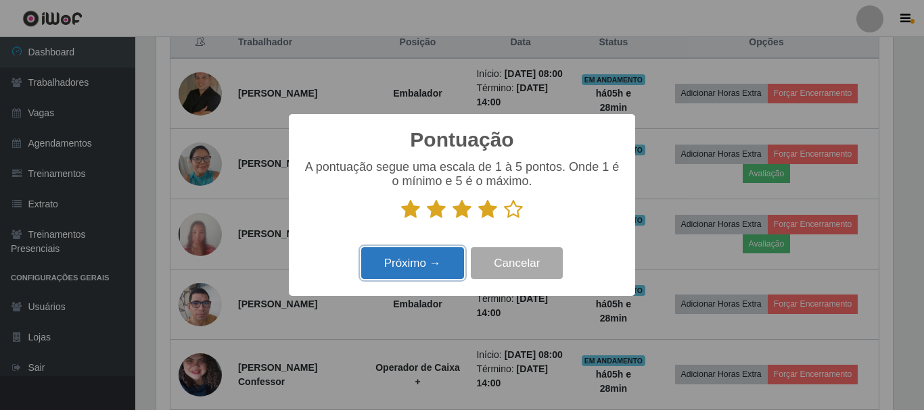
click at [435, 262] on button "Próximo →" at bounding box center [412, 263] width 103 height 32
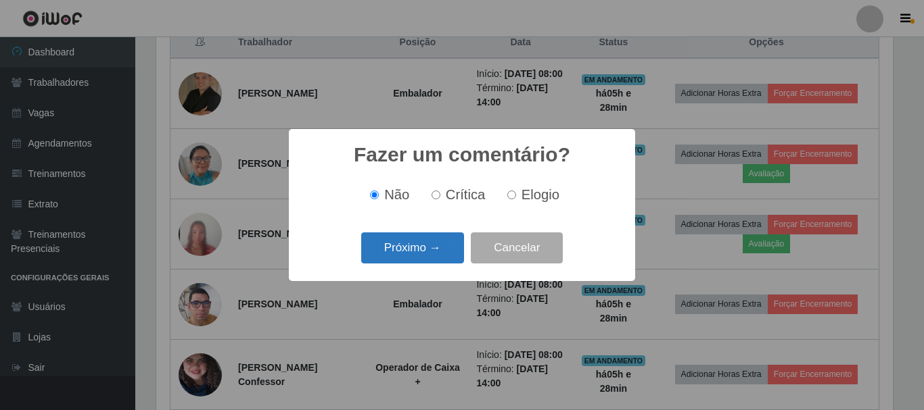
click at [433, 254] on button "Próximo →" at bounding box center [412, 249] width 103 height 32
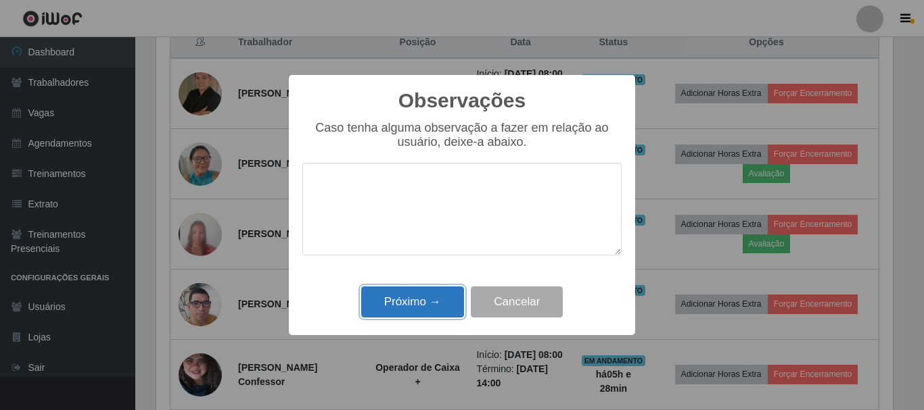
click at [428, 303] on button "Próximo →" at bounding box center [412, 303] width 103 height 32
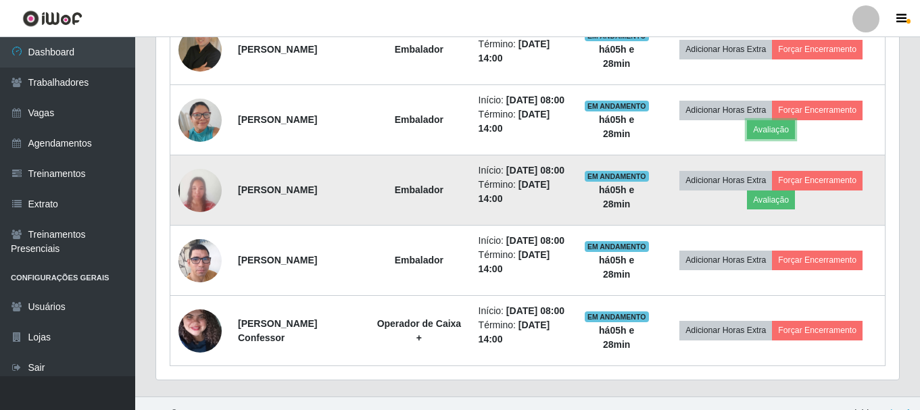
scroll to position [602, 0]
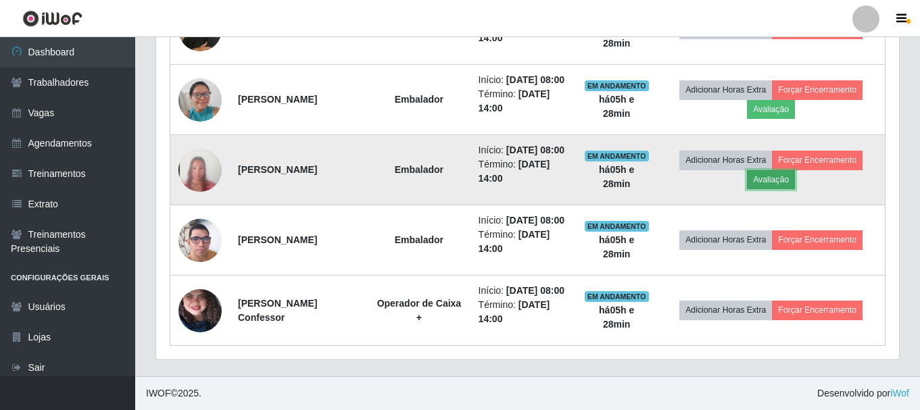
click at [786, 189] on button "Avaliação" at bounding box center [771, 179] width 48 height 19
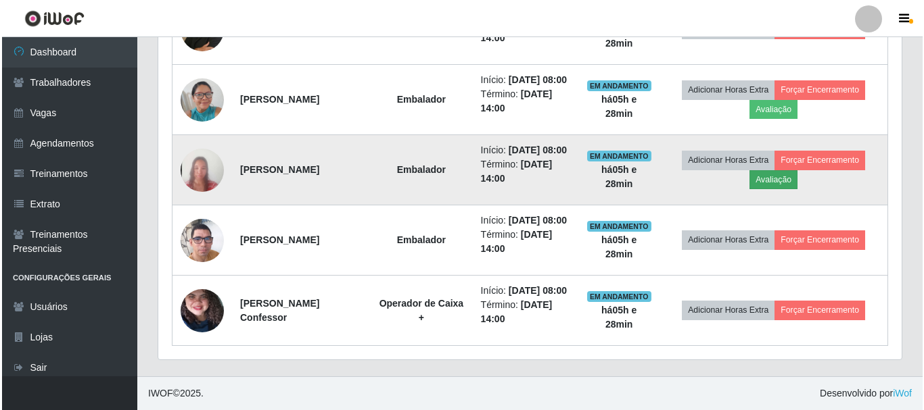
scroll to position [281, 736]
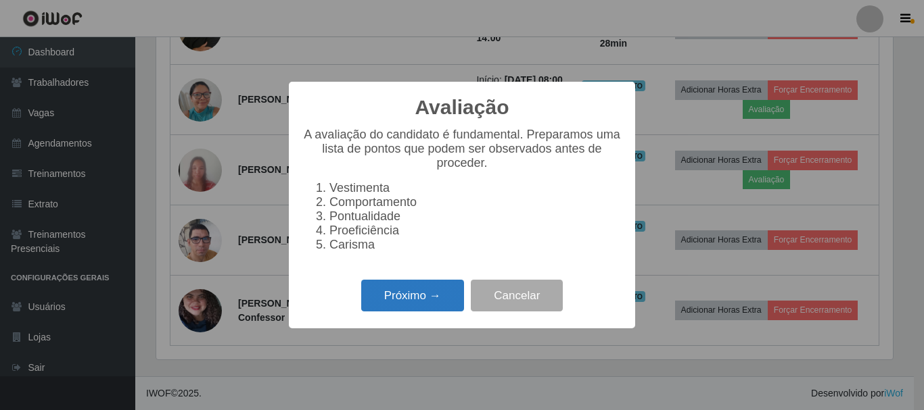
click at [402, 301] on button "Próximo →" at bounding box center [412, 296] width 103 height 32
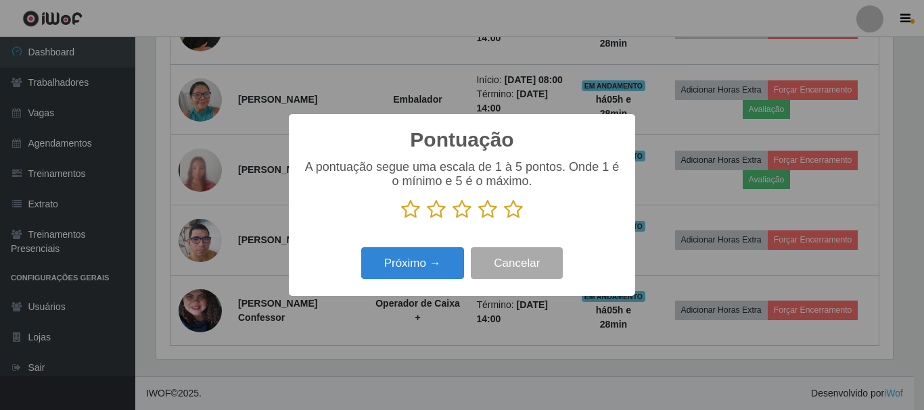
click at [518, 214] on icon at bounding box center [513, 209] width 19 height 20
click at [504, 220] on input "radio" at bounding box center [504, 220] width 0 height 0
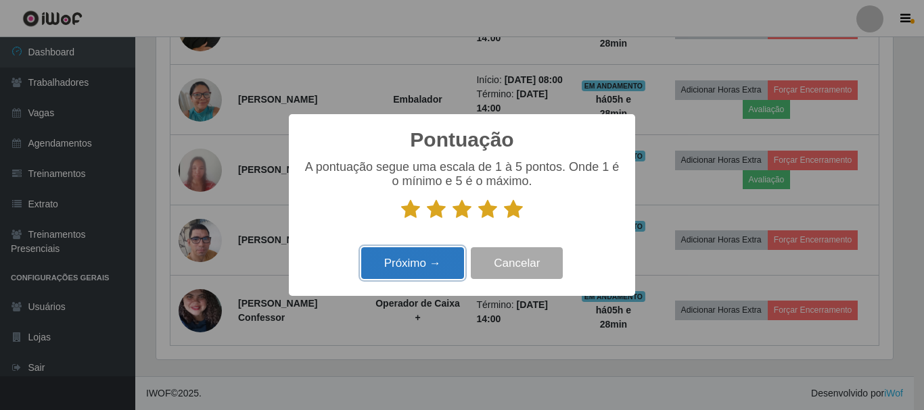
click at [444, 270] on button "Próximo →" at bounding box center [412, 263] width 103 height 32
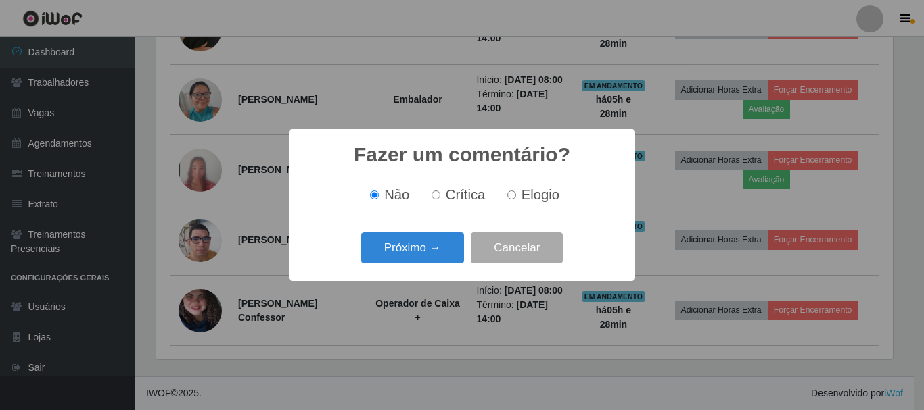
click at [509, 197] on input "Elogio" at bounding box center [511, 195] width 9 height 9
radio input "true"
click at [427, 248] on button "Próximo →" at bounding box center [412, 249] width 103 height 32
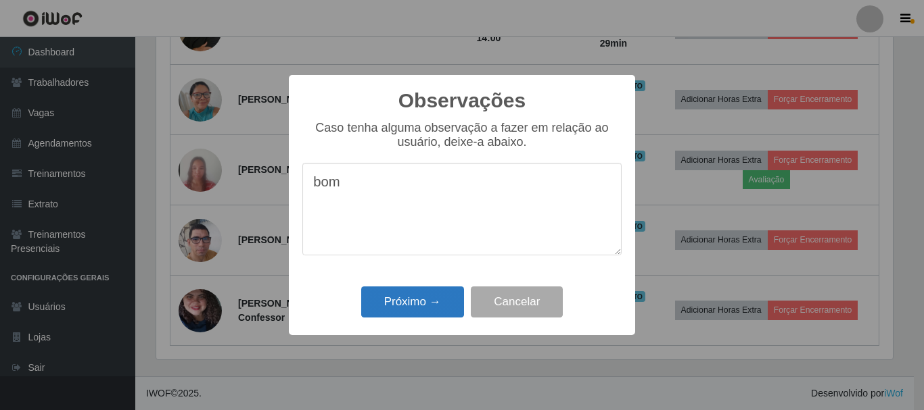
type textarea "bom"
click at [398, 293] on button "Próximo →" at bounding box center [412, 303] width 103 height 32
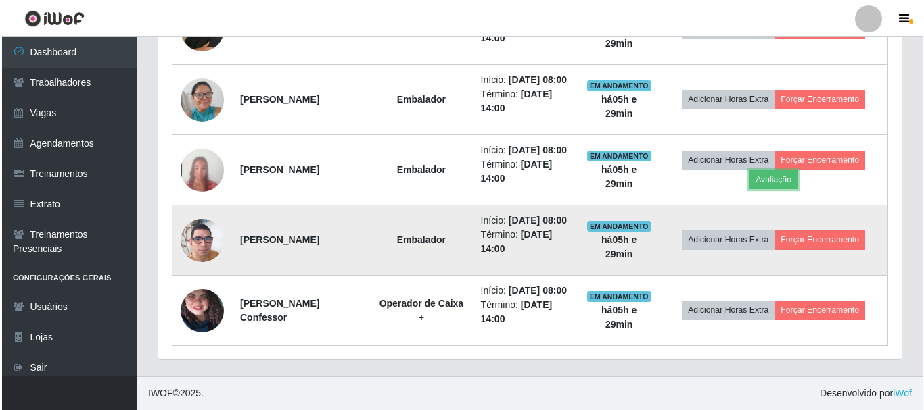
scroll to position [602, 0]
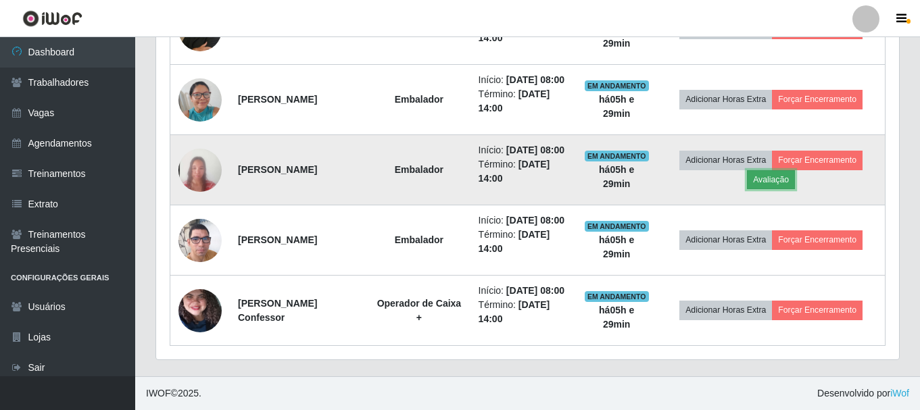
click at [782, 189] on button "Avaliação" at bounding box center [771, 179] width 48 height 19
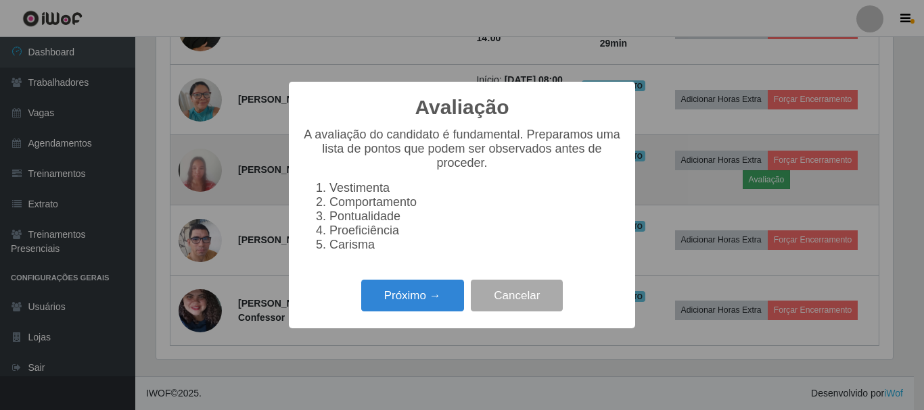
scroll to position [281, 736]
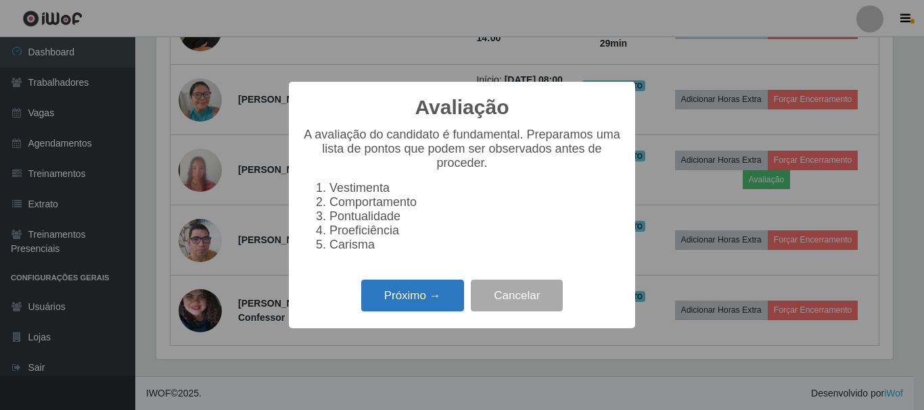
click at [410, 303] on button "Próximo →" at bounding box center [412, 296] width 103 height 32
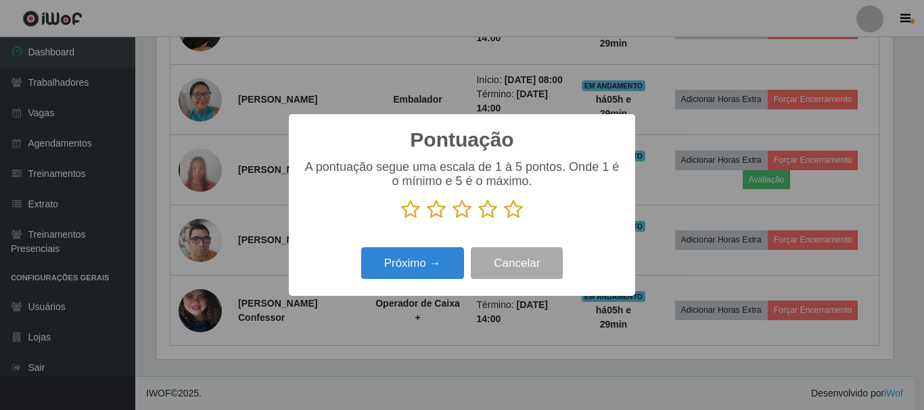
scroll to position [675931, 675475]
click at [513, 212] on icon at bounding box center [513, 209] width 19 height 20
click at [504, 220] on input "radio" at bounding box center [504, 220] width 0 height 0
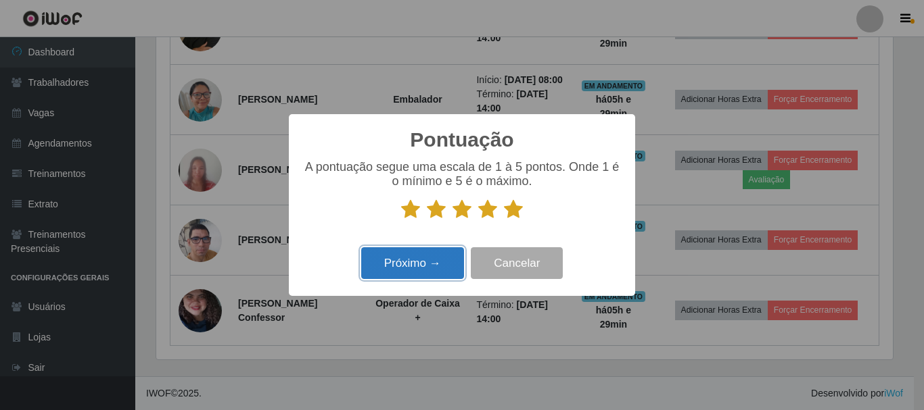
click at [400, 266] on button "Próximo →" at bounding box center [412, 263] width 103 height 32
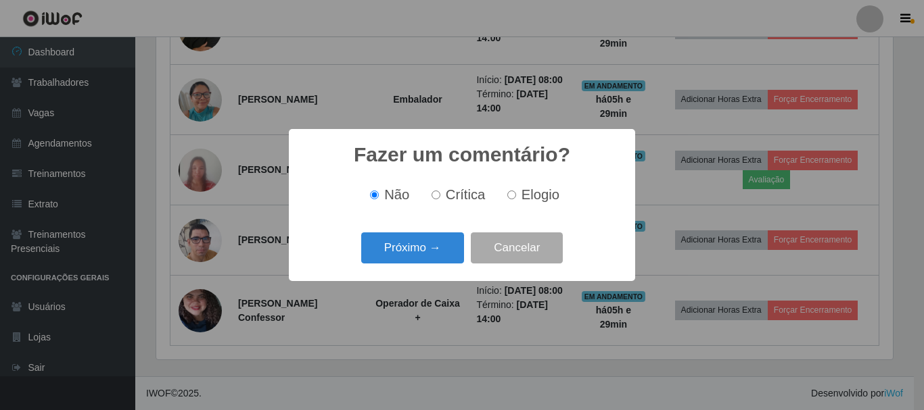
click at [511, 191] on label "Elogio" at bounding box center [530, 195] width 57 height 16
click at [511, 191] on input "Elogio" at bounding box center [511, 195] width 9 height 9
radio input "true"
click at [417, 249] on button "Próximo →" at bounding box center [412, 249] width 103 height 32
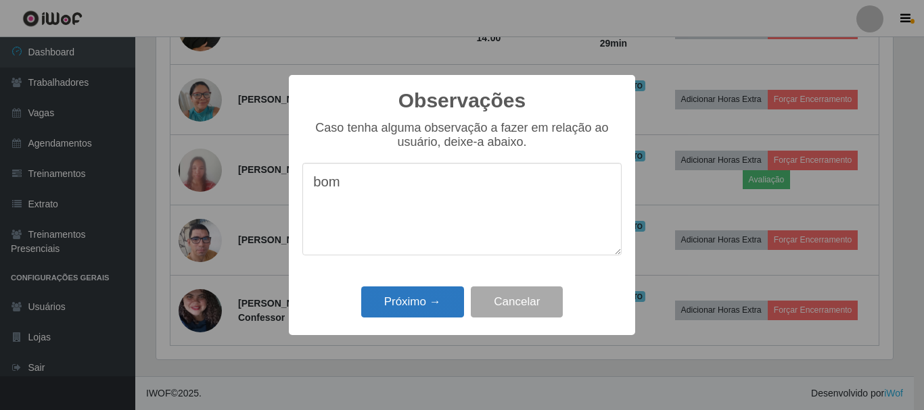
type textarea "bom"
click at [421, 298] on button "Próximo →" at bounding box center [412, 303] width 103 height 32
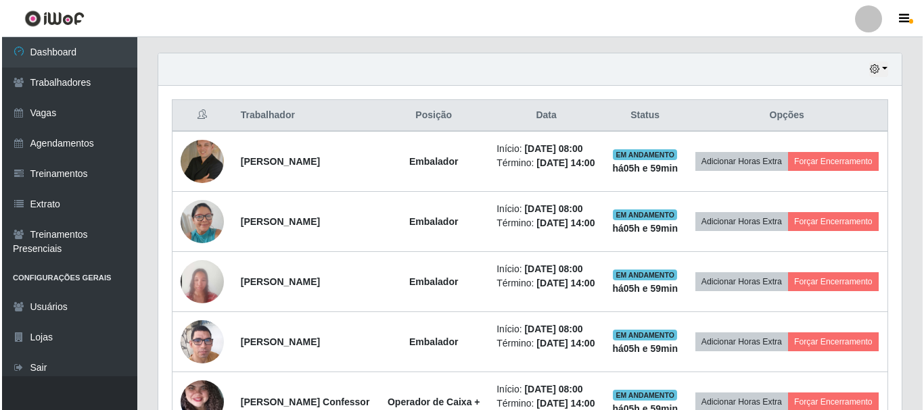
scroll to position [473, 0]
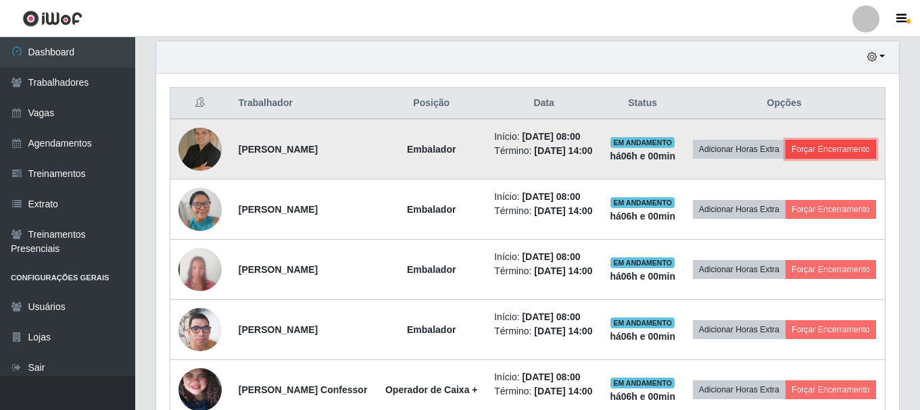
click at [786, 159] on button "Forçar Encerramento" at bounding box center [831, 149] width 91 height 19
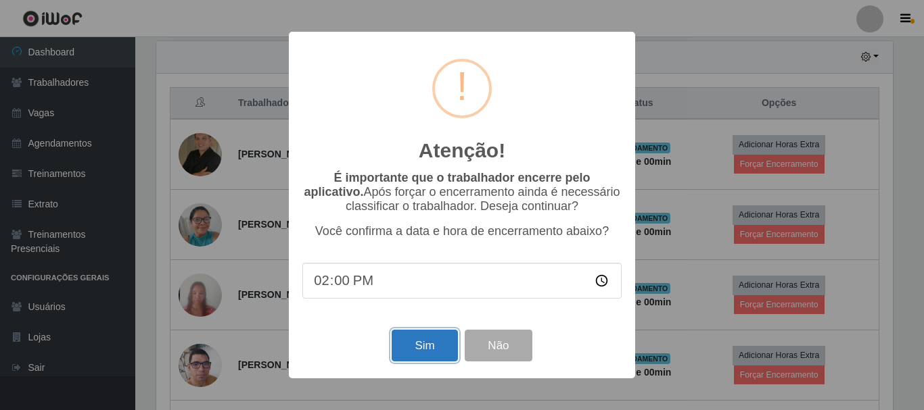
click at [404, 348] on button "Sim" at bounding box center [425, 346] width 66 height 32
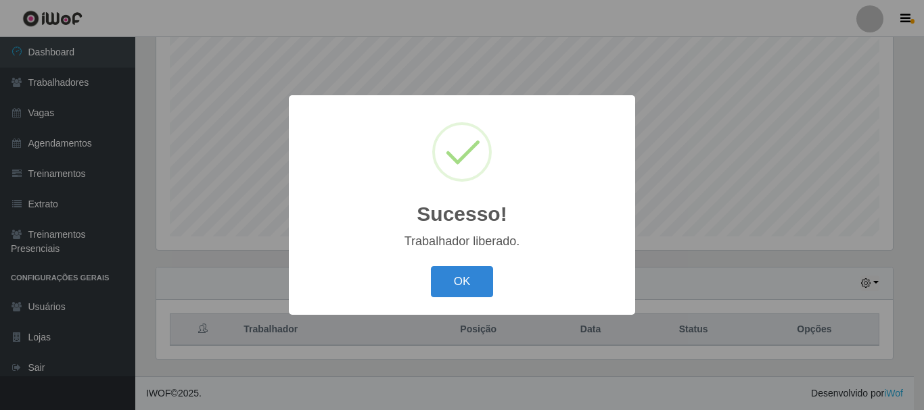
click at [792, 171] on div "Sucesso! × Trabalhador liberado. OK Cancel" at bounding box center [462, 205] width 924 height 410
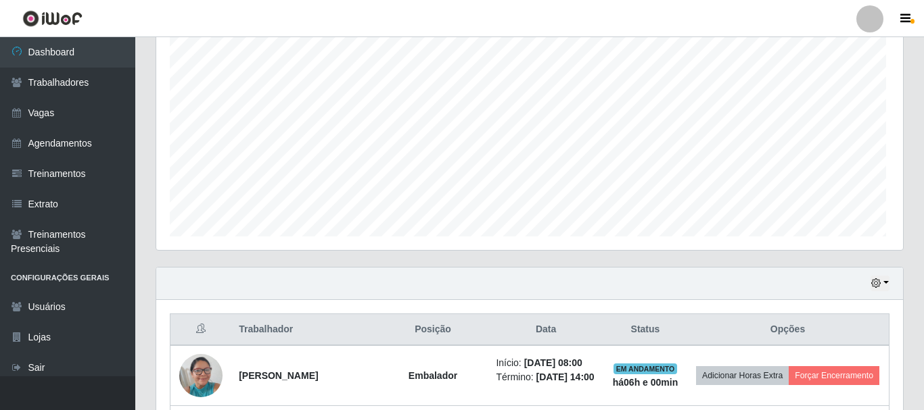
scroll to position [281, 743]
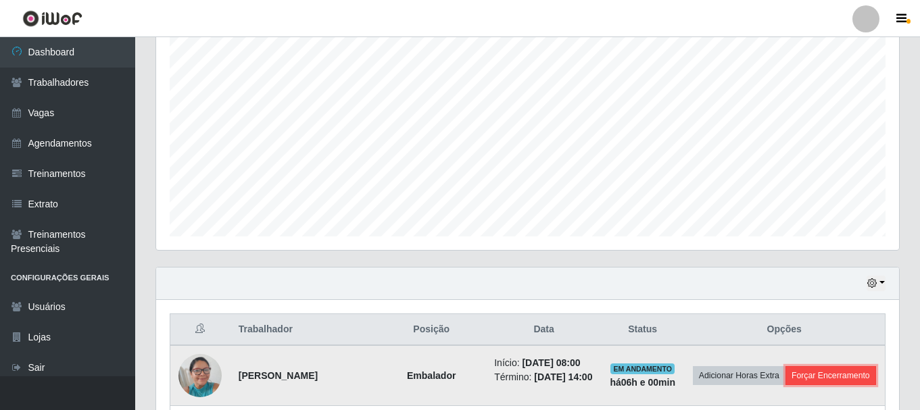
click at [786, 385] on button "Forçar Encerramento" at bounding box center [831, 376] width 91 height 19
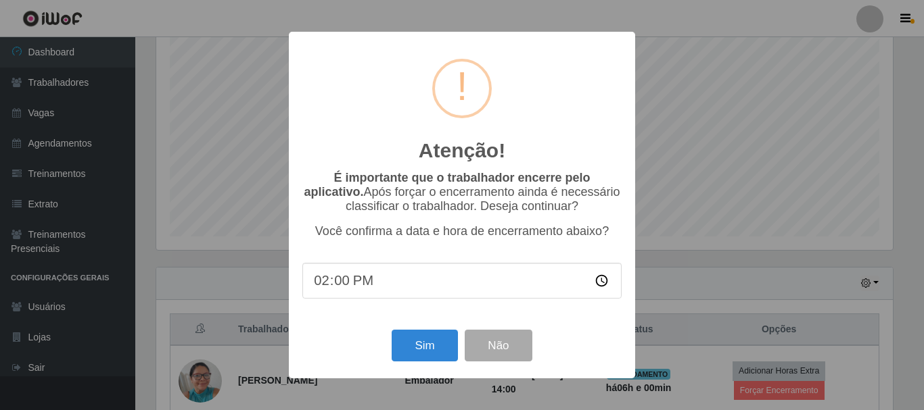
scroll to position [281, 736]
drag, startPoint x: 404, startPoint y: 350, endPoint x: 431, endPoint y: 335, distance: 30.5
click at [412, 348] on button "Sim" at bounding box center [425, 346] width 66 height 32
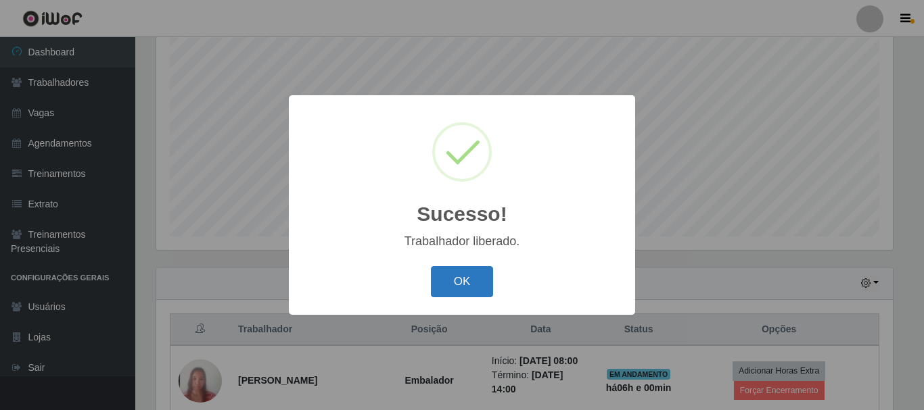
drag, startPoint x: 466, startPoint y: 285, endPoint x: 730, endPoint y: 320, distance: 266.1
click at [467, 285] on button "OK" at bounding box center [462, 282] width 63 height 32
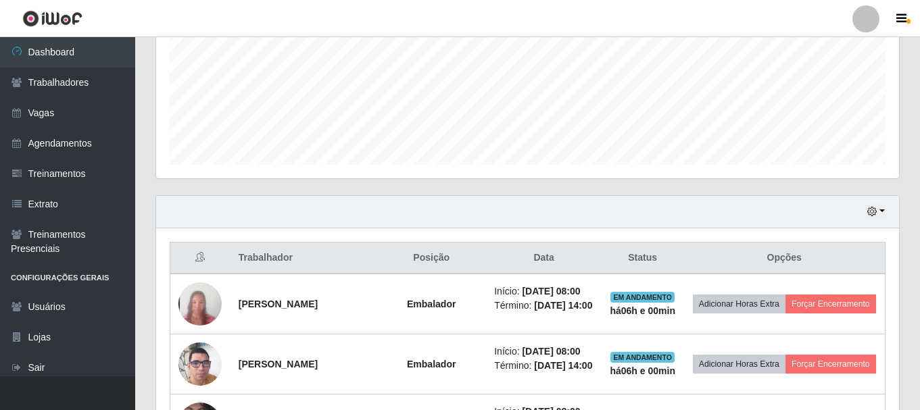
scroll to position [450, 0]
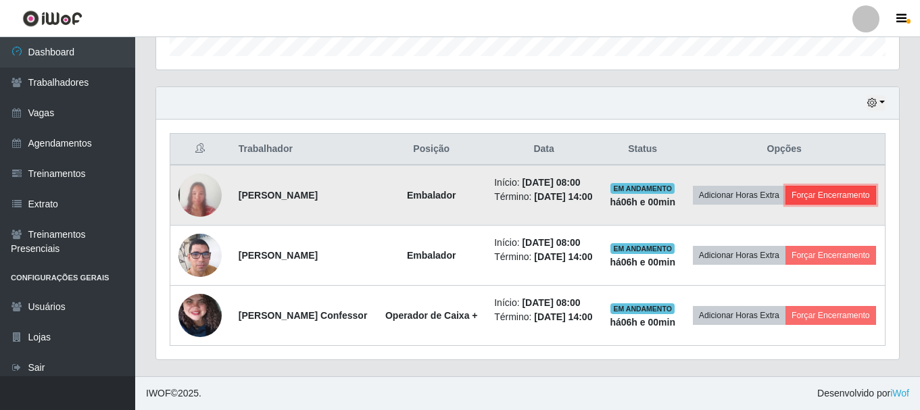
click at [803, 191] on button "Forçar Encerramento" at bounding box center [831, 195] width 91 height 19
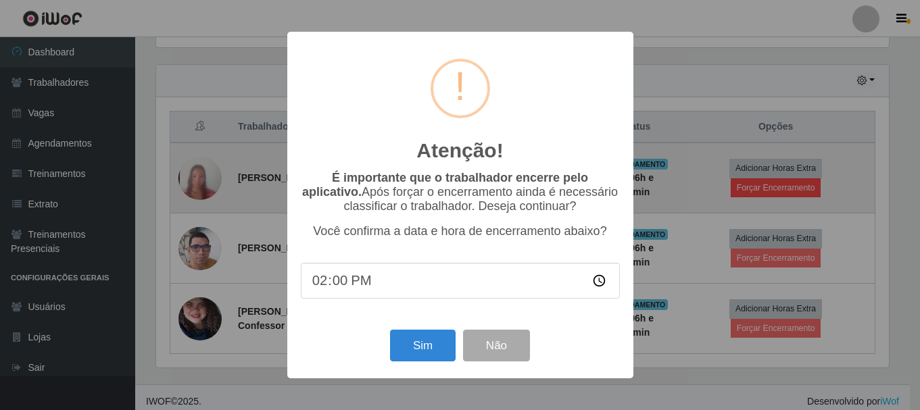
scroll to position [281, 736]
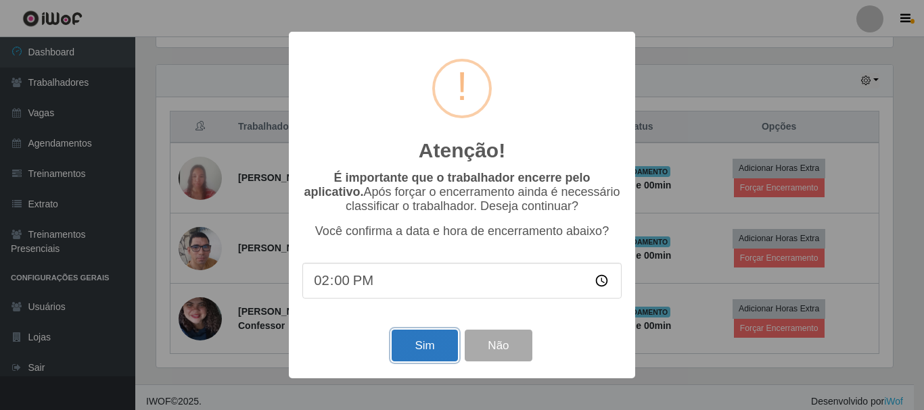
click at [411, 349] on button "Sim" at bounding box center [425, 346] width 66 height 32
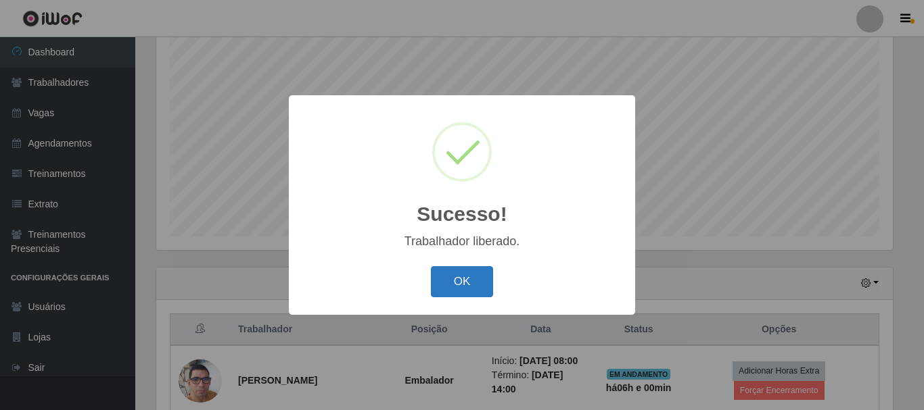
click at [468, 286] on button "OK" at bounding box center [462, 282] width 63 height 32
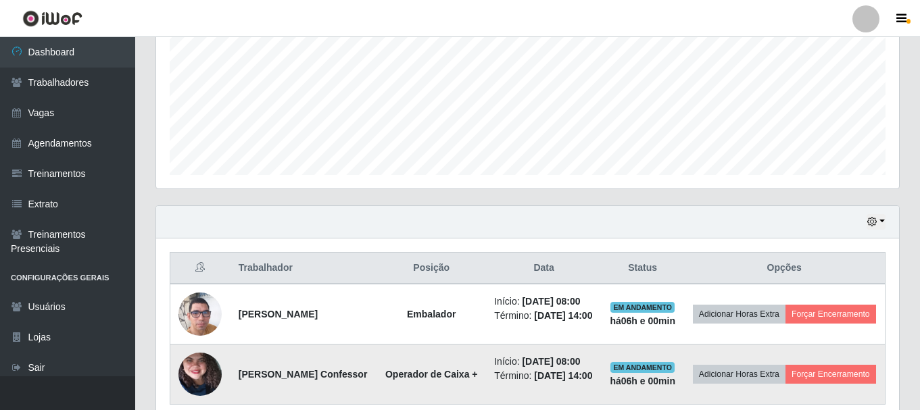
scroll to position [0, 0]
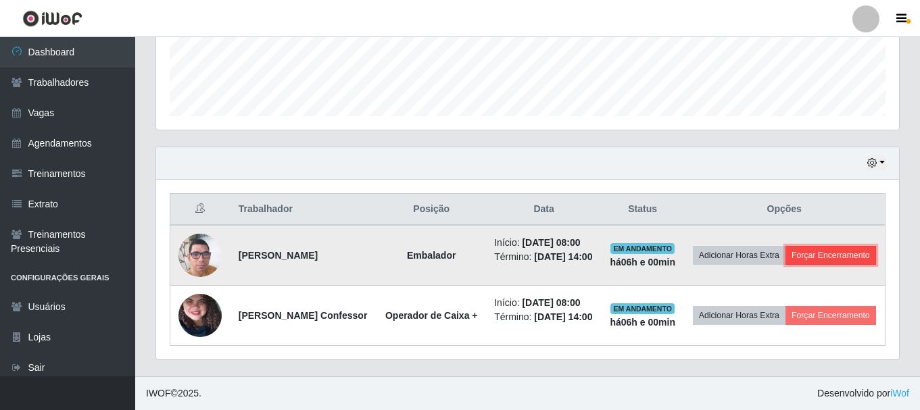
click at [834, 258] on button "Forçar Encerramento" at bounding box center [831, 255] width 91 height 19
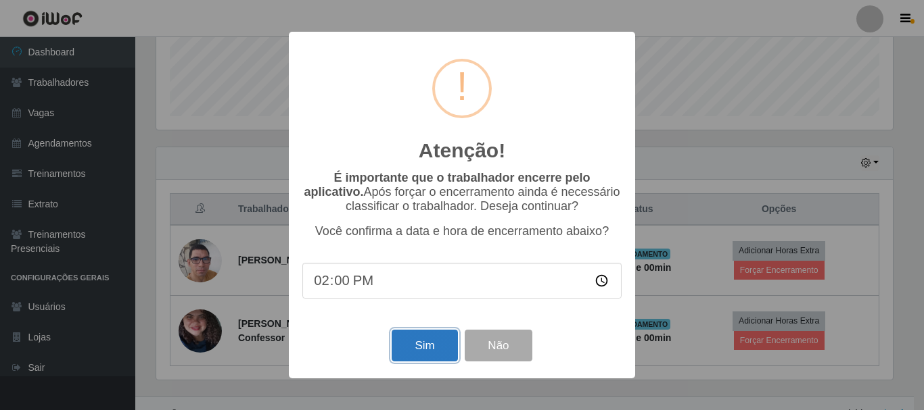
click at [435, 349] on button "Sim" at bounding box center [425, 346] width 66 height 32
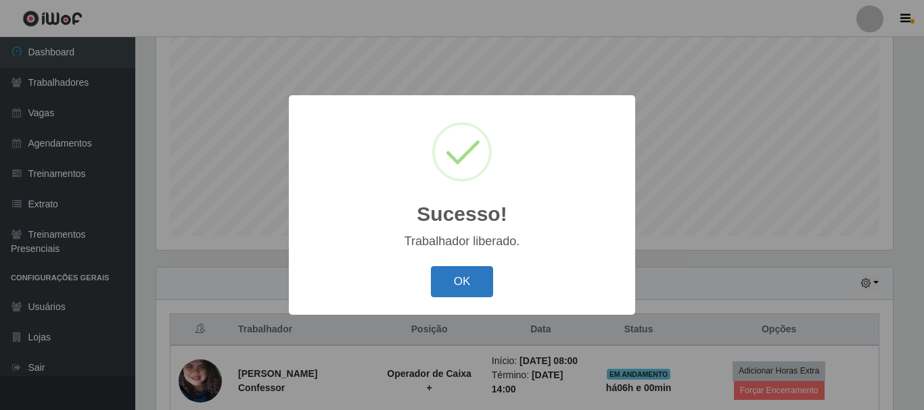
drag, startPoint x: 469, startPoint y: 289, endPoint x: 651, endPoint y: 316, distance: 183.8
click at [469, 289] on button "OK" at bounding box center [462, 282] width 63 height 32
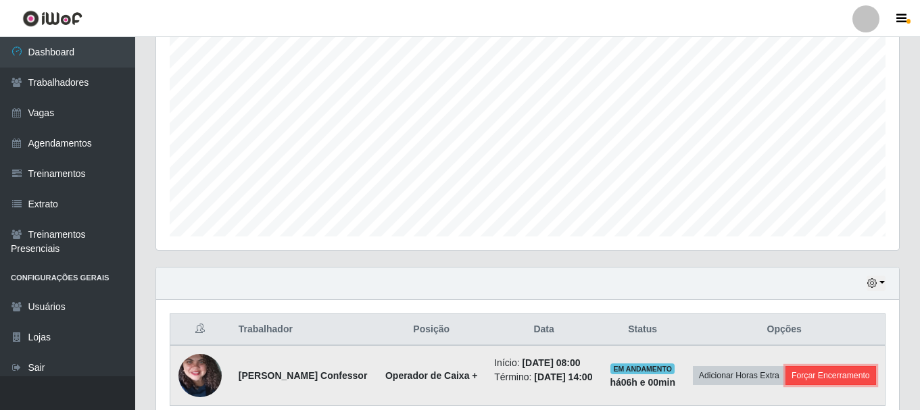
click at [814, 373] on button "Forçar Encerramento" at bounding box center [831, 376] width 91 height 19
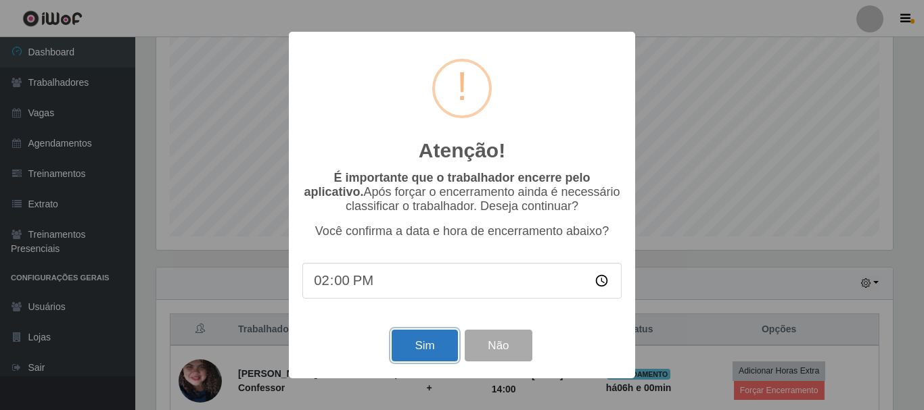
click at [440, 341] on button "Sim" at bounding box center [425, 346] width 66 height 32
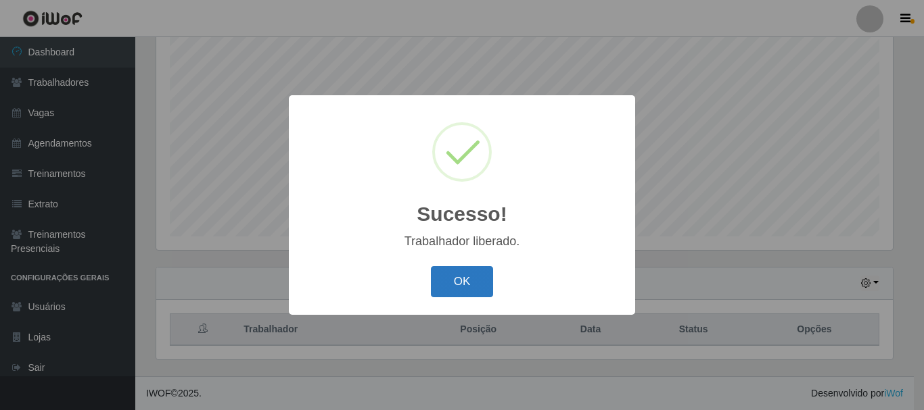
click at [463, 281] on button "OK" at bounding box center [462, 282] width 63 height 32
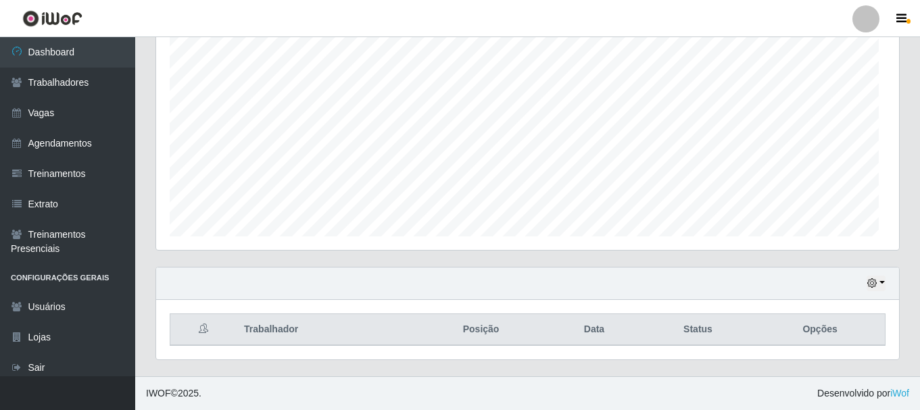
scroll to position [281, 743]
